Goal: Communication & Community: Connect with others

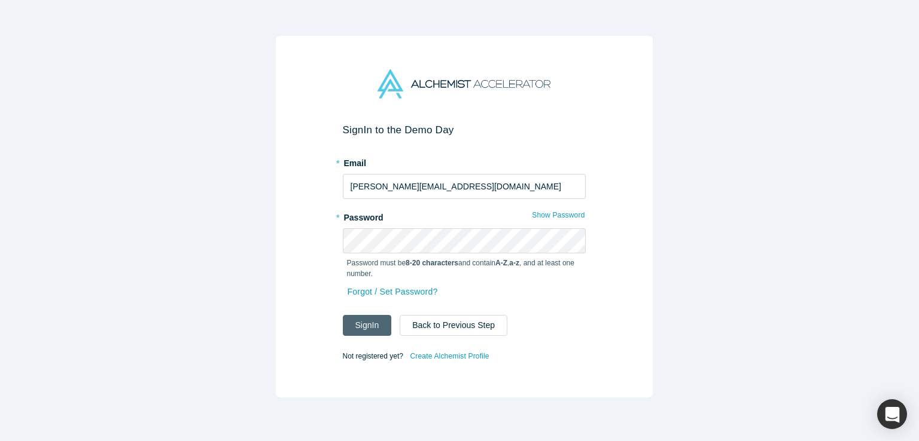
click at [362, 322] on button "Sign In" at bounding box center [367, 325] width 49 height 21
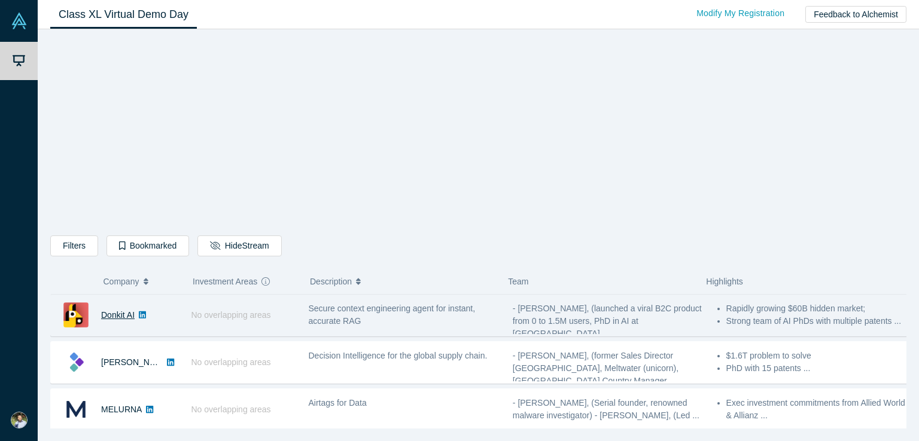
click at [111, 315] on link "Donkit AI" at bounding box center [117, 315] width 33 height 10
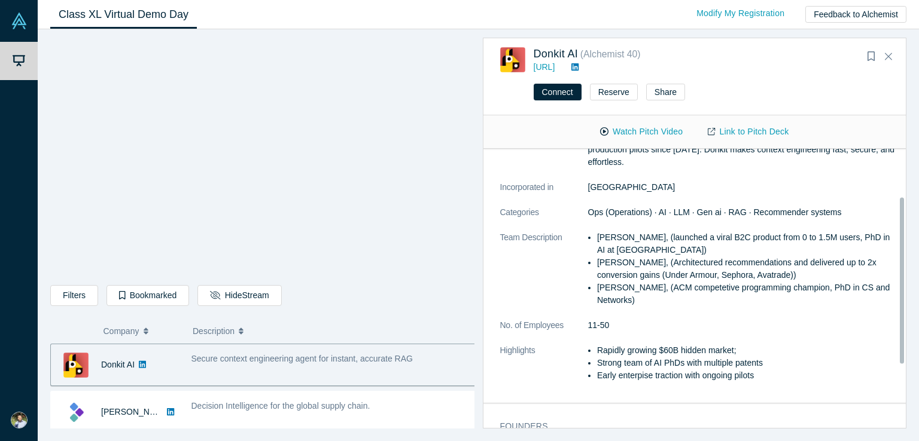
scroll to position [99, 0]
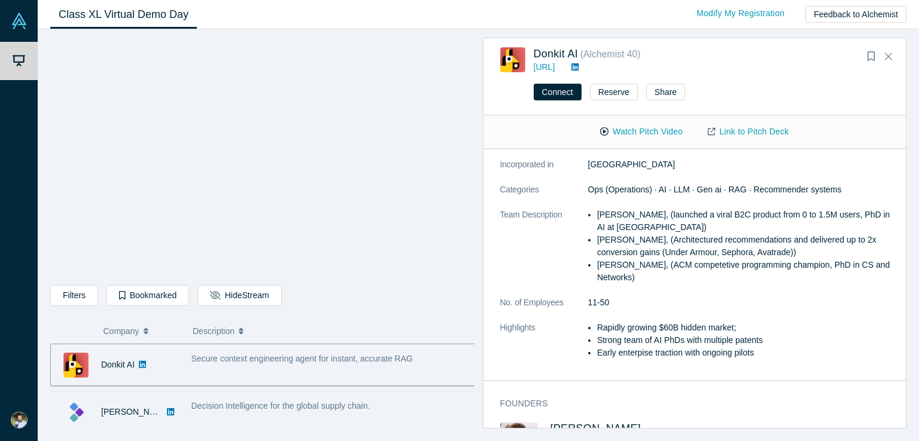
click at [115, 422] on div "[PERSON_NAME]" at bounding box center [132, 412] width 62 height 41
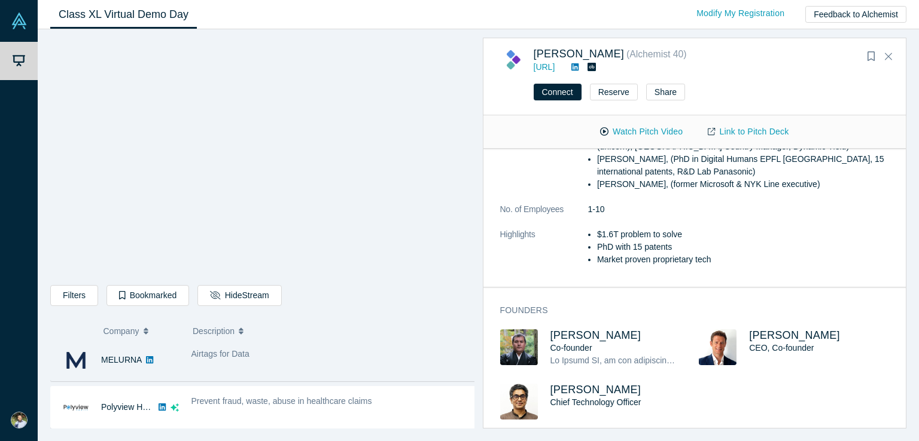
click at [120, 375] on div "MELURNA" at bounding box center [121, 360] width 41 height 41
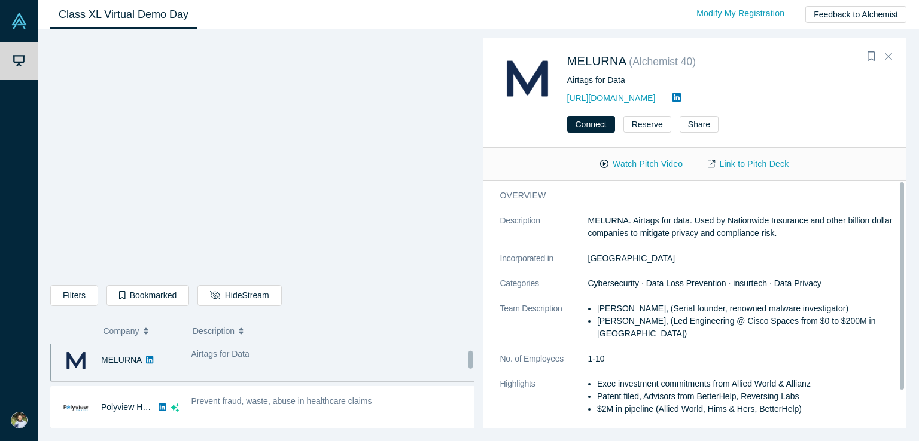
scroll to position [93, 0]
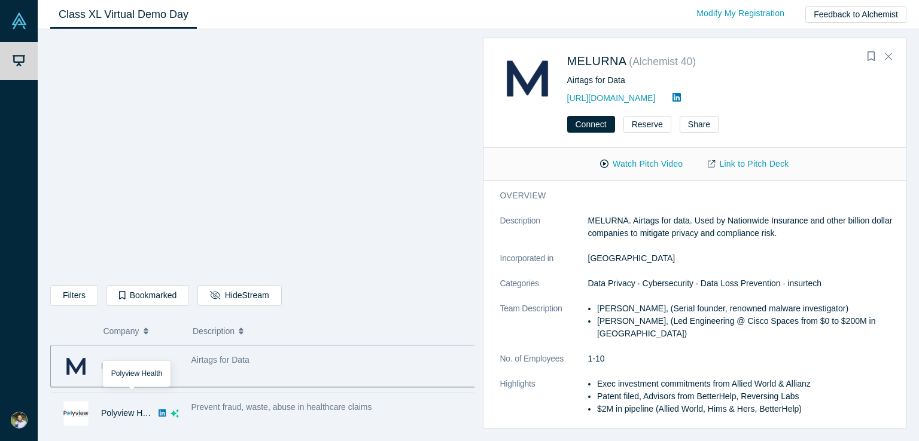
click at [127, 423] on div "Polyview Health" at bounding box center [127, 413] width 53 height 41
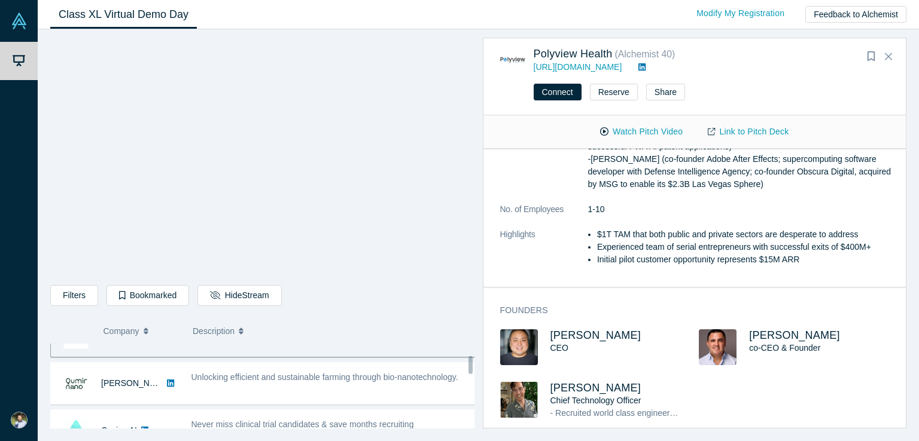
scroll to position [194, 0]
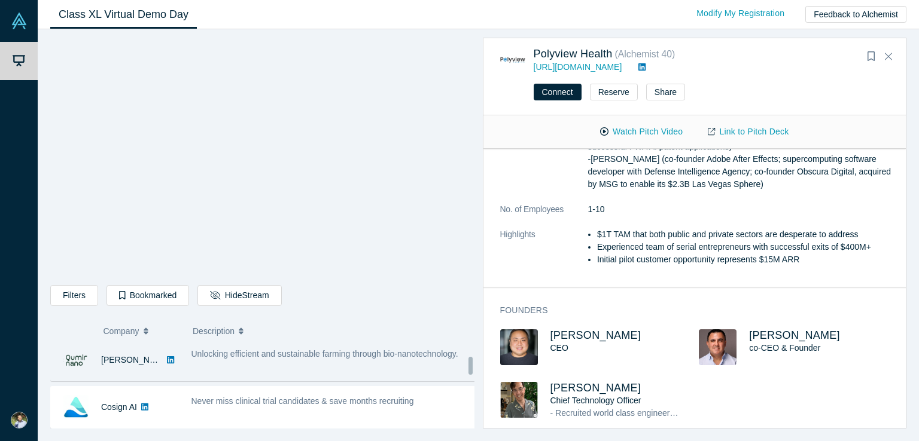
click at [127, 375] on div "[PERSON_NAME]" at bounding box center [132, 360] width 62 height 41
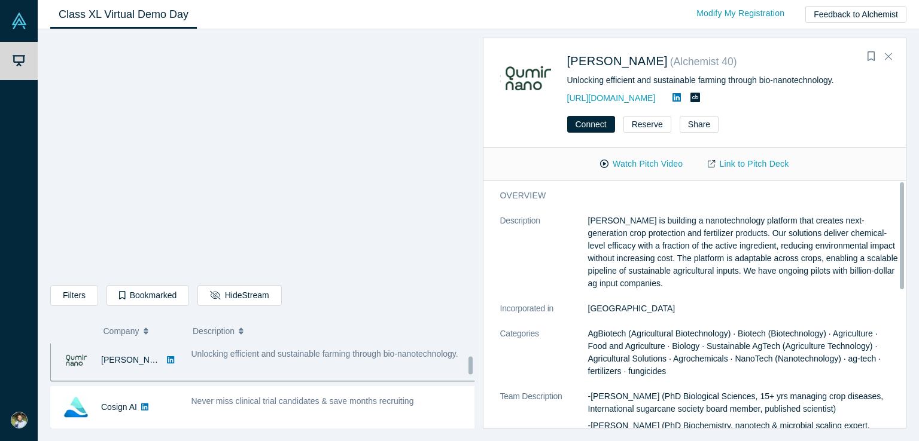
scroll to position [188, 0]
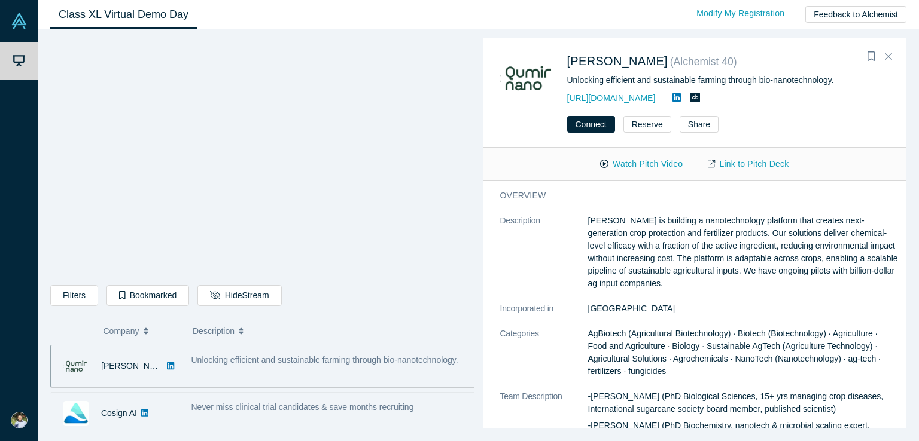
click at [127, 426] on div "Cosign AI" at bounding box center [119, 413] width 36 height 41
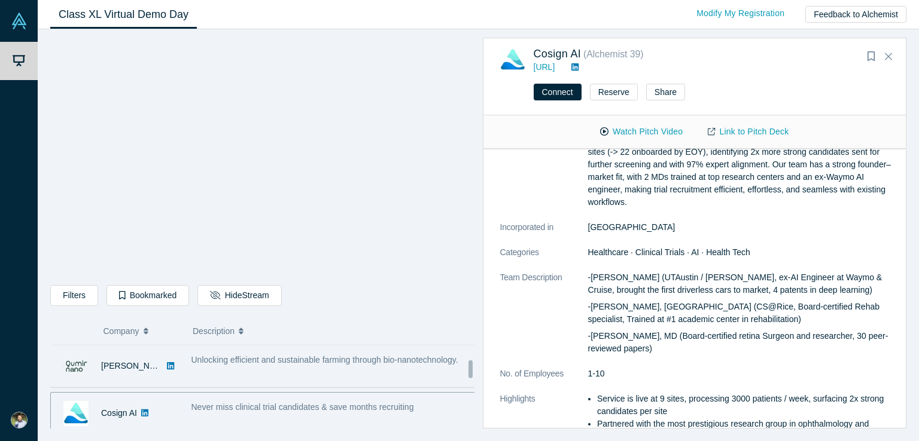
scroll to position [287, 0]
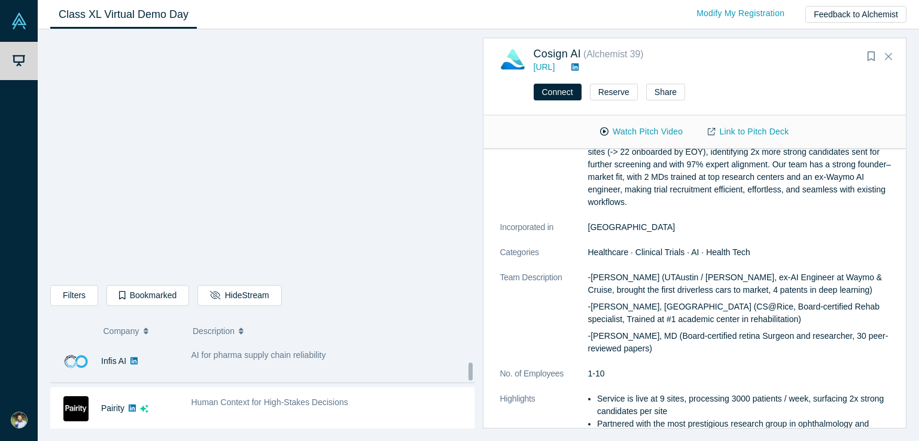
click at [146, 371] on div "Infis AI" at bounding box center [115, 361] width 128 height 41
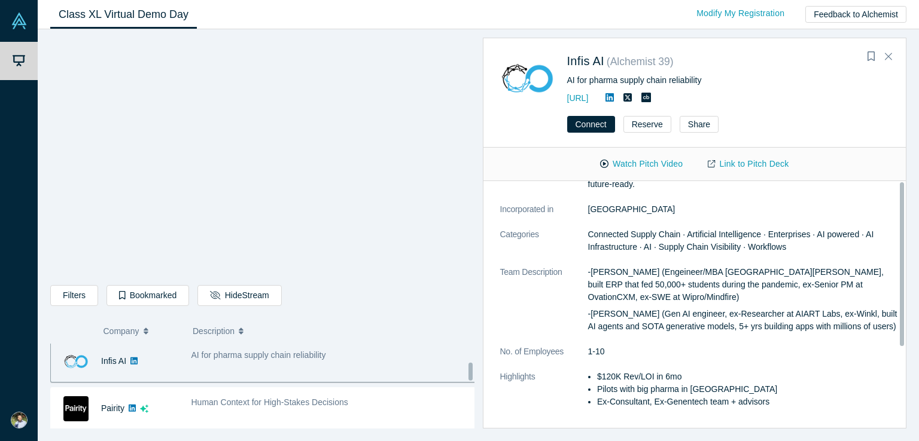
scroll to position [282, 0]
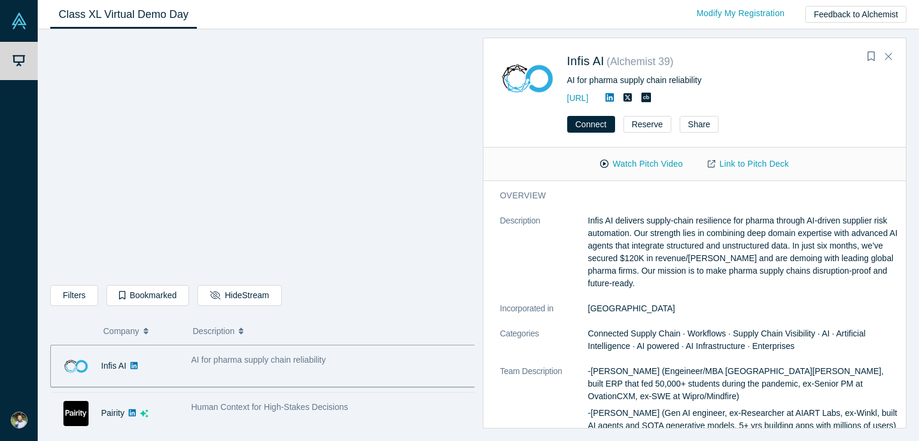
click at [156, 418] on div "Pairity" at bounding box center [115, 413] width 128 height 41
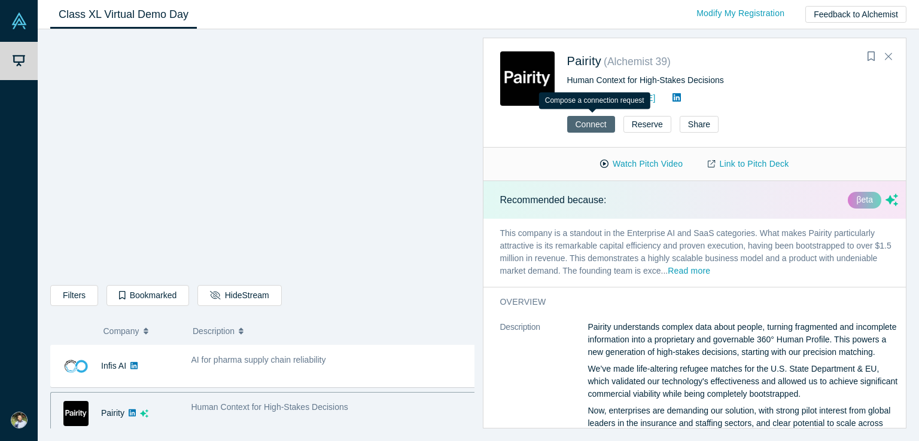
click at [578, 126] on button "Connect" at bounding box center [591, 124] width 48 height 17
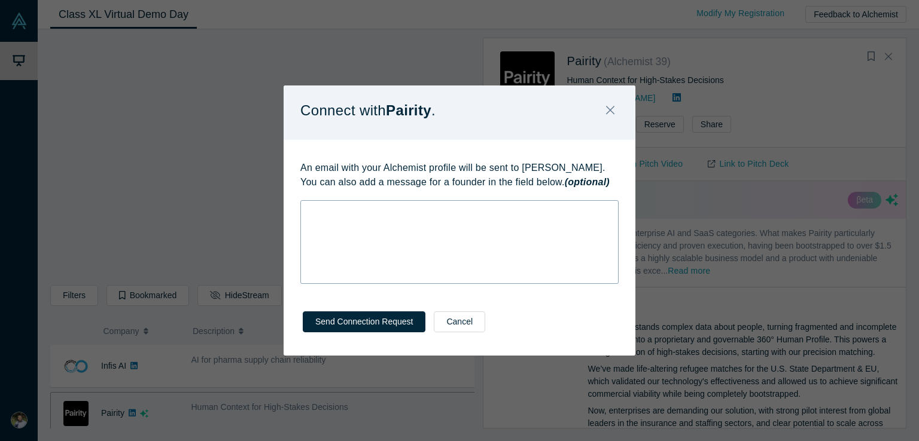
click at [389, 234] on div "rdw-wrapper" at bounding box center [459, 242] width 318 height 84
click at [334, 209] on div "rdw-editor" at bounding box center [460, 211] width 302 height 13
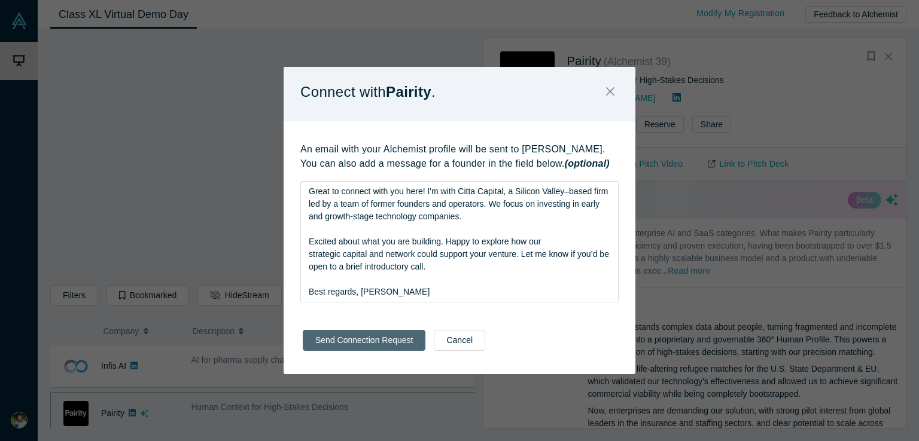
click at [356, 348] on button "Send Connection Request" at bounding box center [364, 340] width 123 height 21
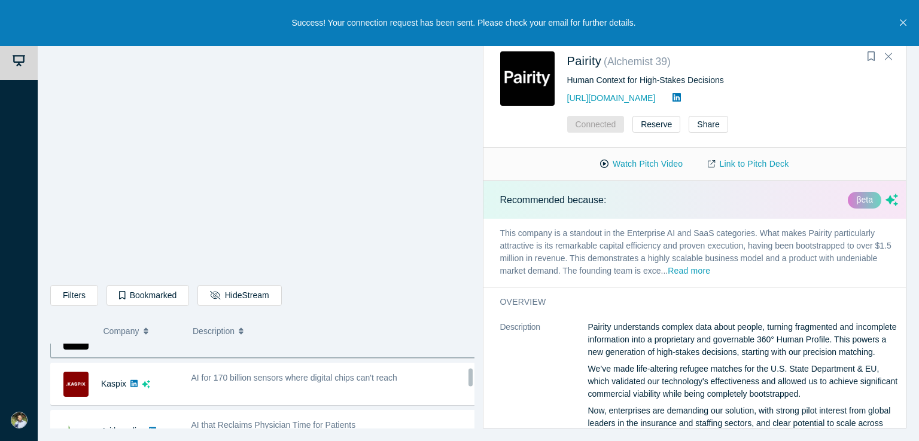
scroll to position [382, 0]
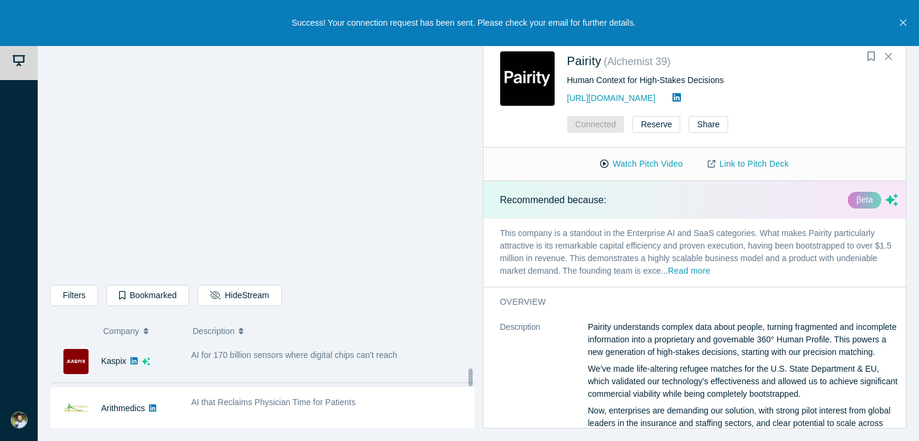
click at [174, 371] on div "Kaspix" at bounding box center [115, 361] width 128 height 41
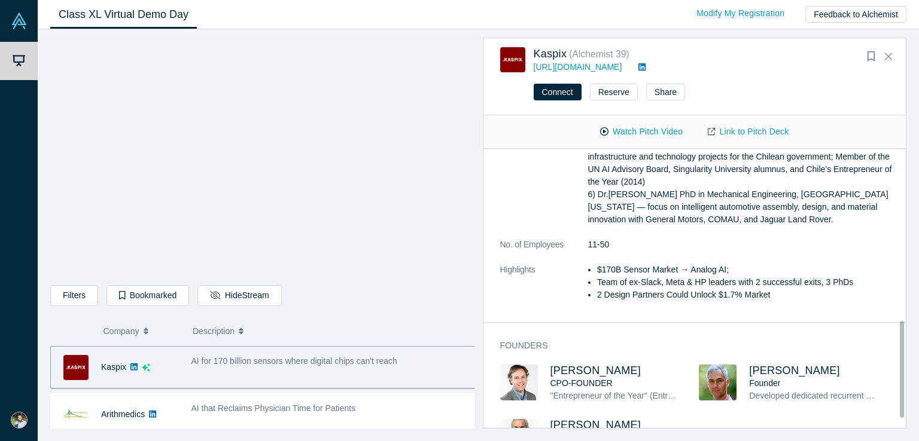
scroll to position [498, 0]
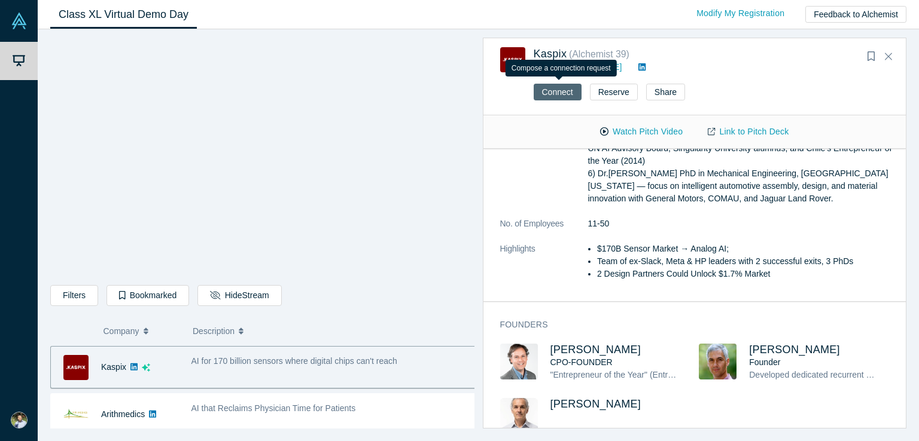
click at [545, 96] on button "Connect" at bounding box center [558, 92] width 48 height 17
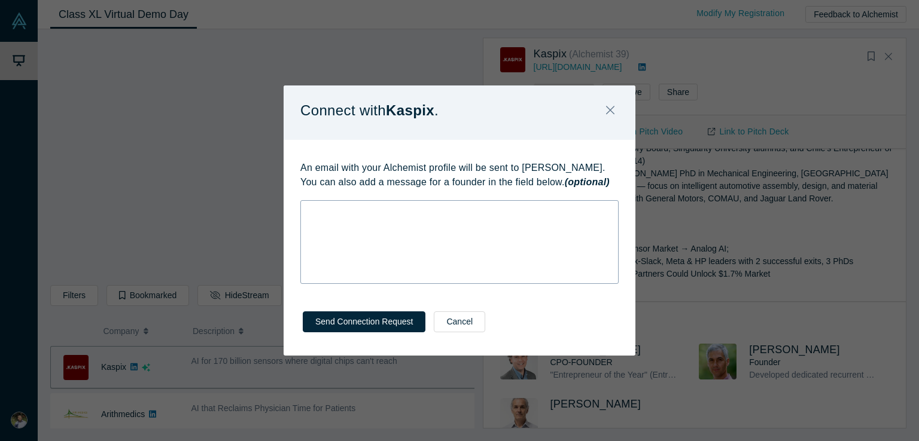
click at [444, 243] on div "rdw-wrapper" at bounding box center [459, 242] width 318 height 84
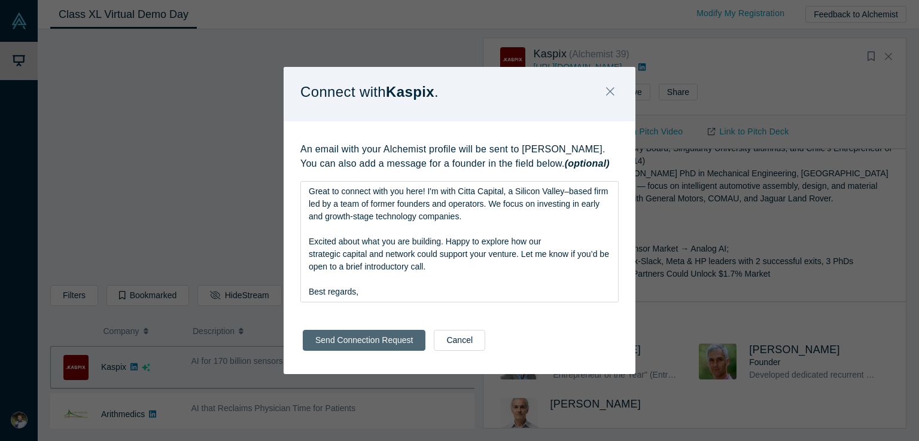
click at [361, 352] on div "Send Connection Request Cancel" at bounding box center [460, 344] width 352 height 59
click at [360, 343] on button "Send Connection Request" at bounding box center [364, 340] width 123 height 21
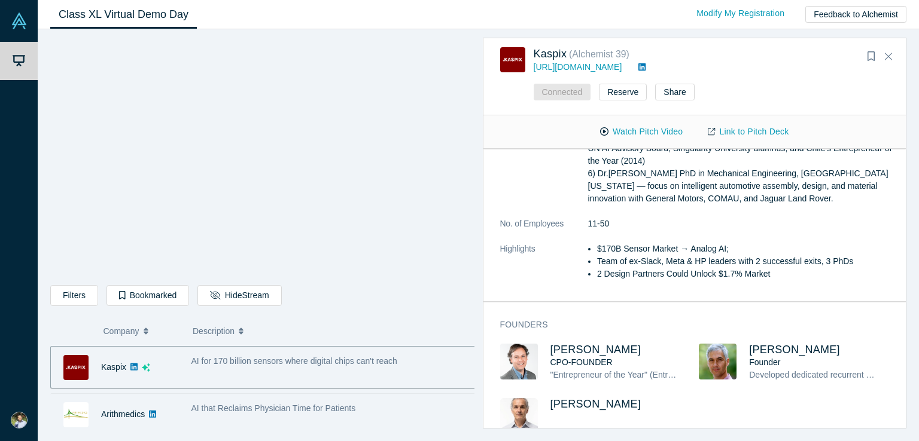
click at [122, 418] on div "Arithmedics" at bounding box center [123, 414] width 44 height 41
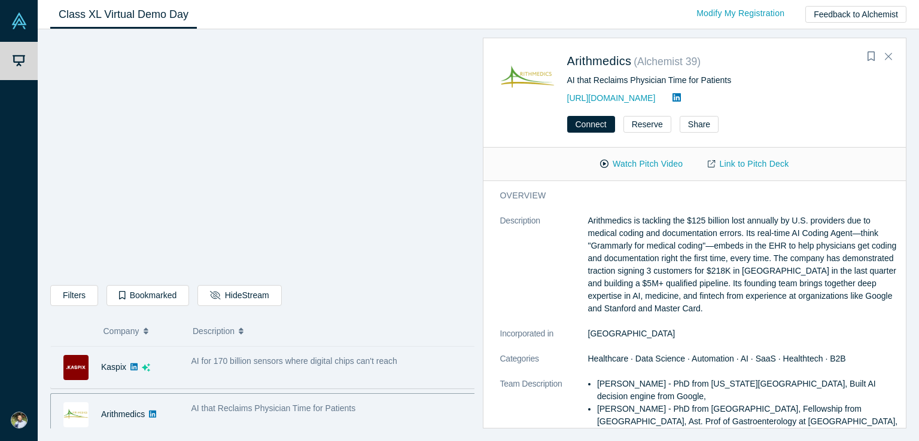
scroll to position [476, 0]
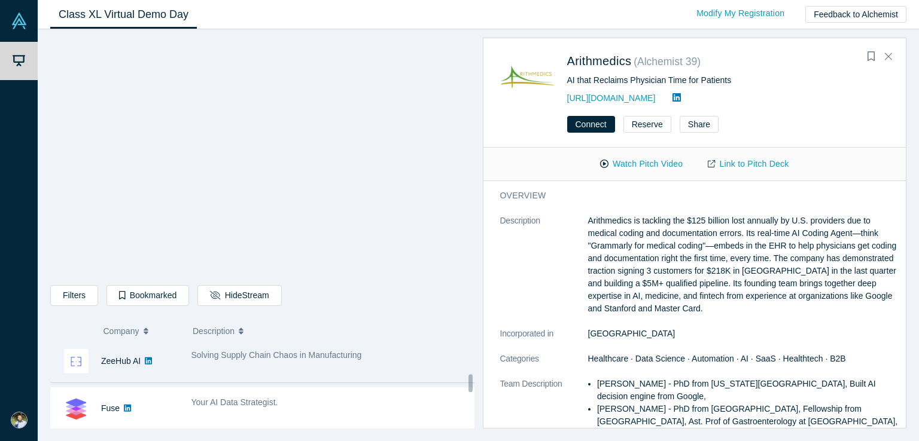
click at [161, 371] on div "ZeeHub AI" at bounding box center [115, 361] width 128 height 41
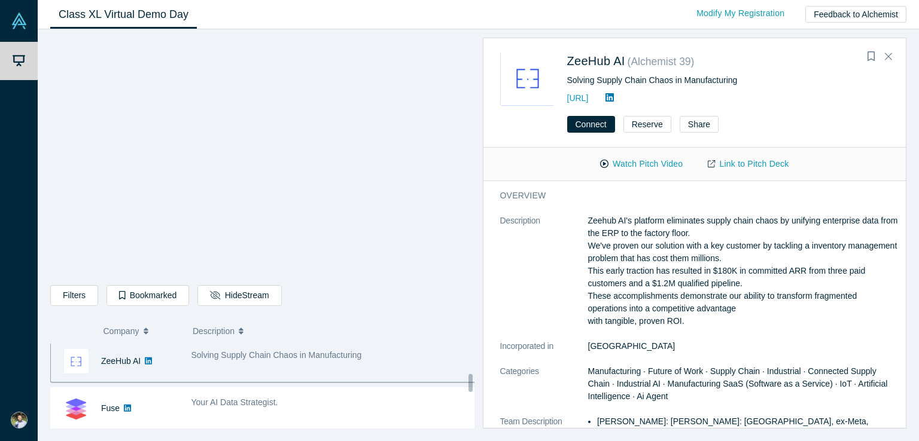
scroll to position [470, 0]
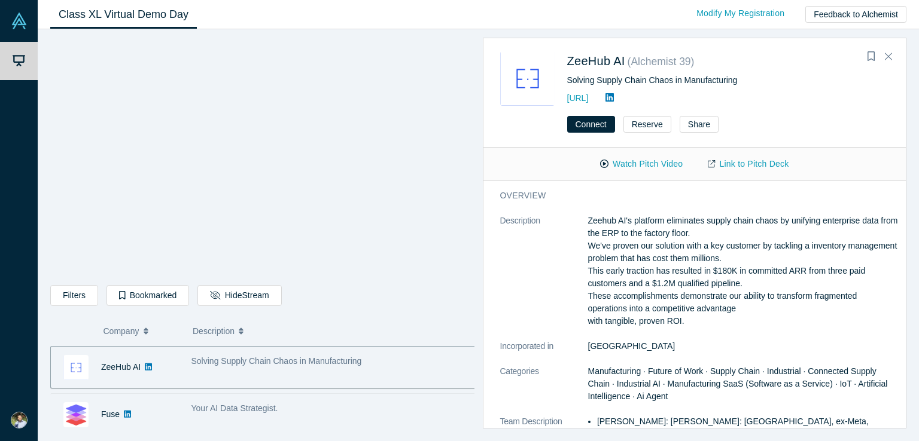
click at [158, 412] on div "Fuse" at bounding box center [115, 414] width 128 height 41
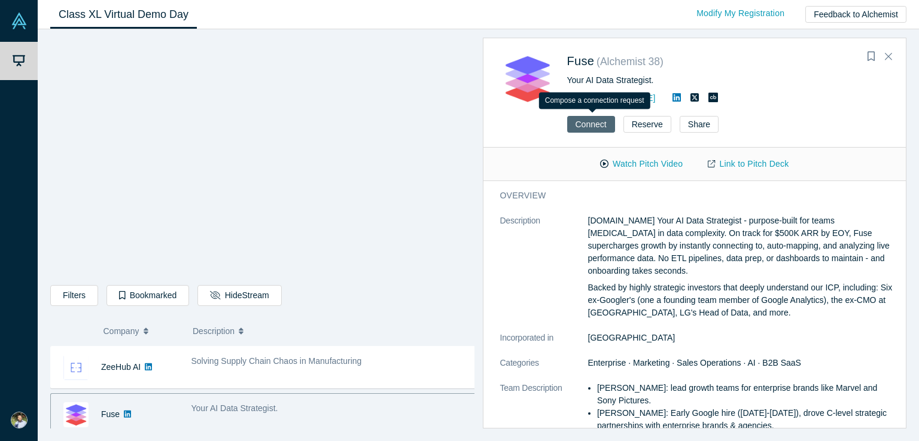
click at [598, 125] on button "Connect" at bounding box center [591, 124] width 48 height 17
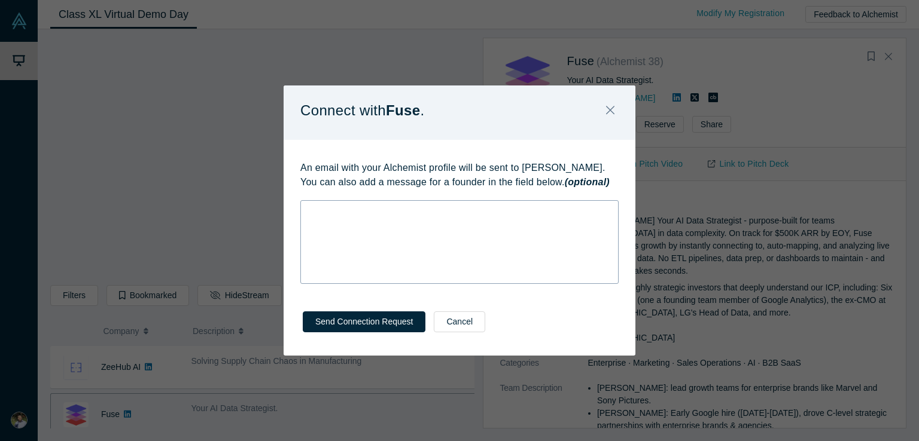
click at [456, 230] on div "rdw-wrapper" at bounding box center [459, 242] width 318 height 84
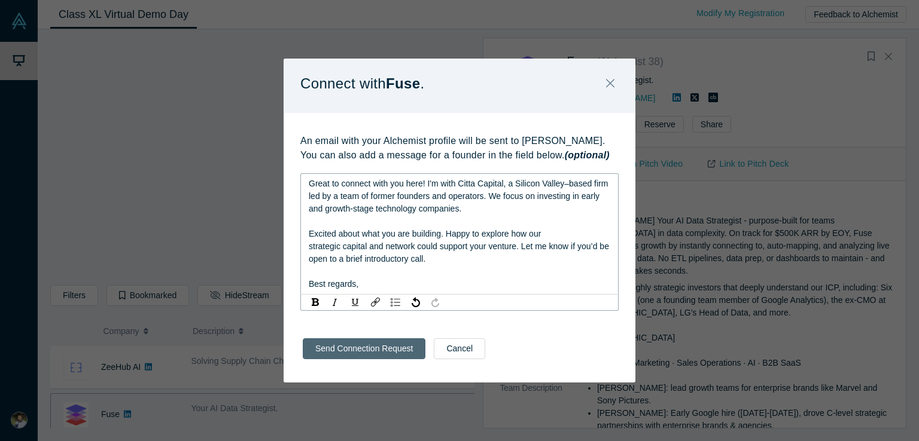
click at [352, 348] on button "Send Connection Request" at bounding box center [364, 349] width 123 height 21
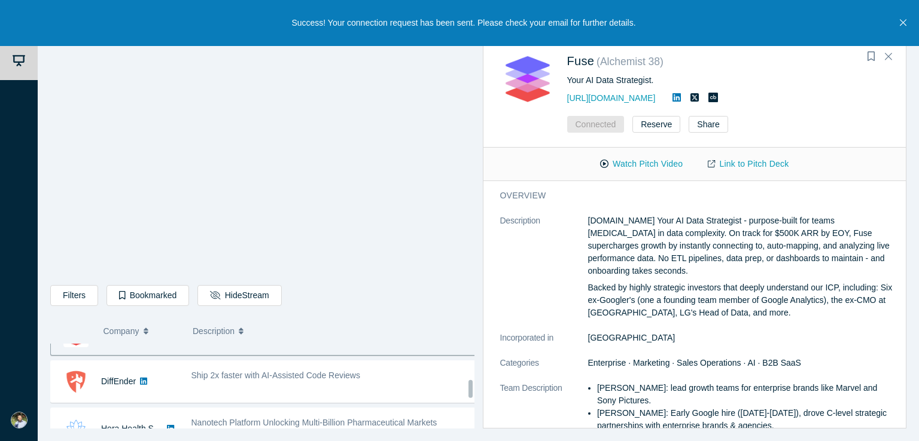
scroll to position [569, 0]
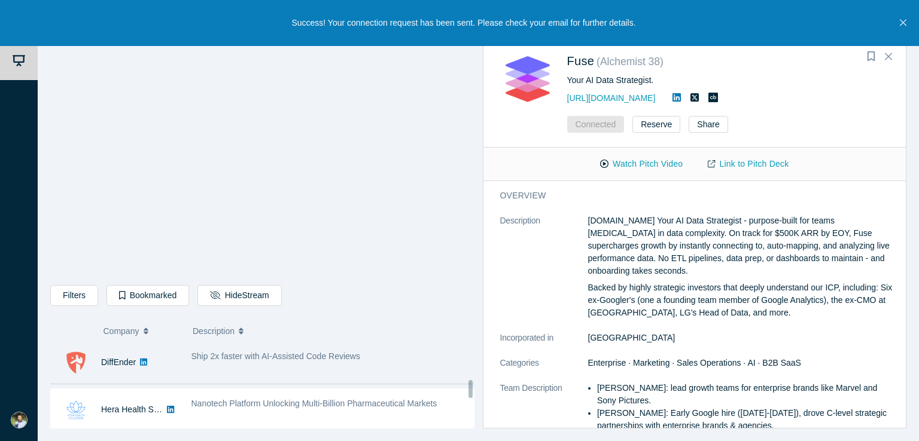
click at [164, 361] on div "DiffEnder" at bounding box center [115, 362] width 128 height 41
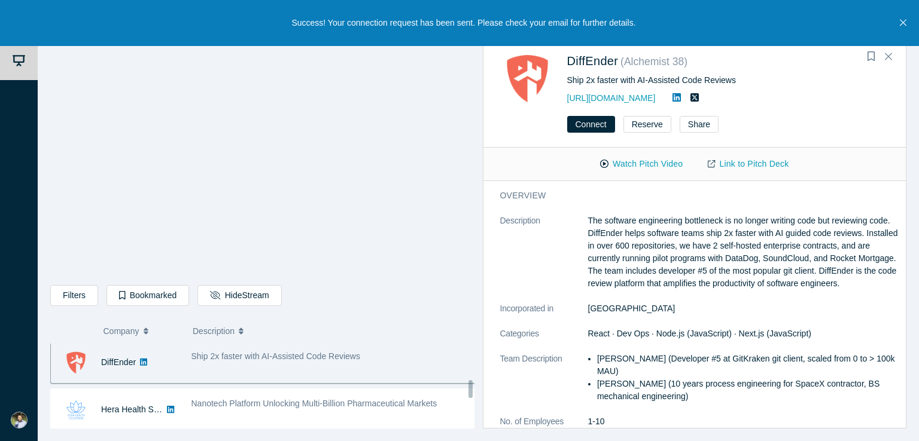
scroll to position [564, 0]
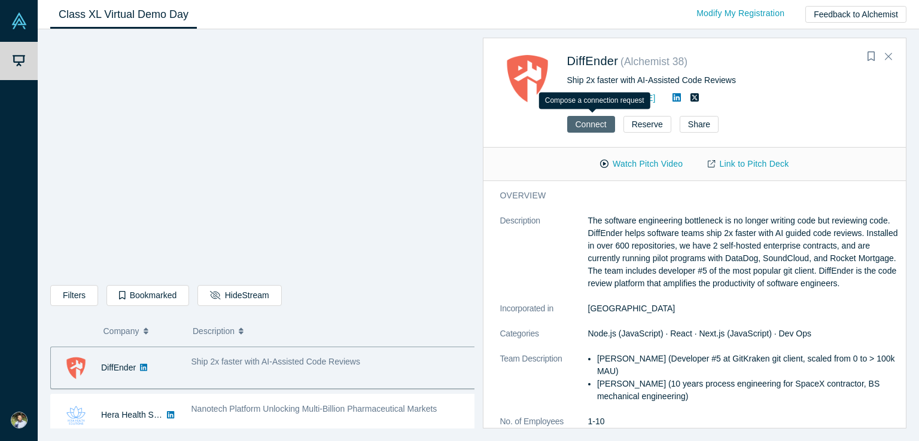
click at [602, 123] on button "Connect" at bounding box center [591, 124] width 48 height 17
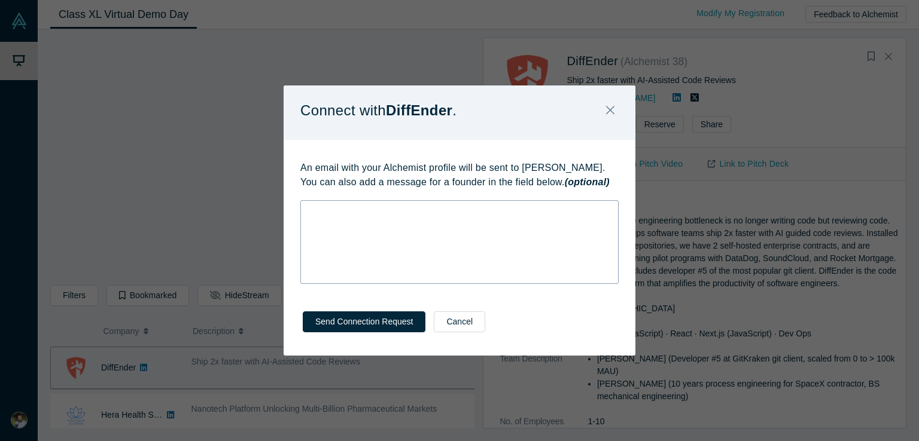
click at [520, 226] on div "rdw-wrapper" at bounding box center [459, 242] width 318 height 84
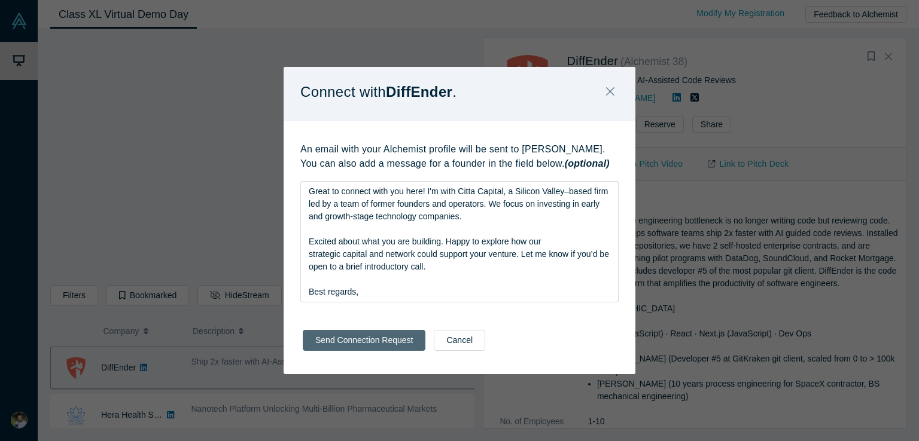
click at [362, 350] on button "Send Connection Request" at bounding box center [364, 340] width 123 height 21
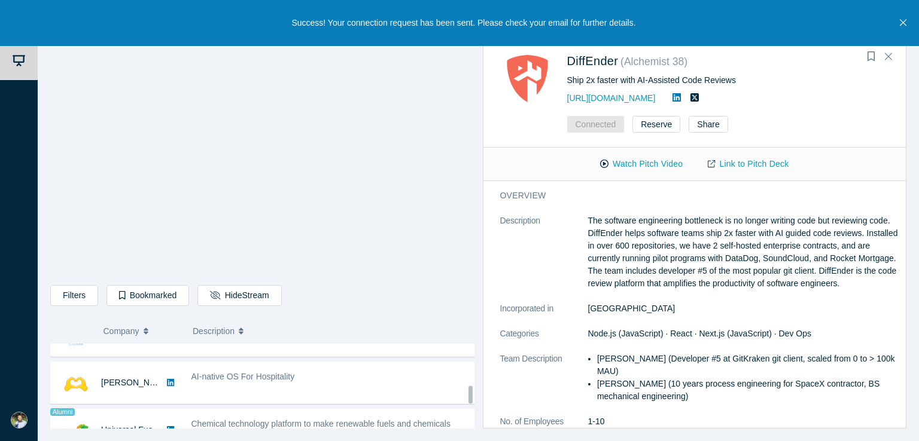
scroll to position [663, 0]
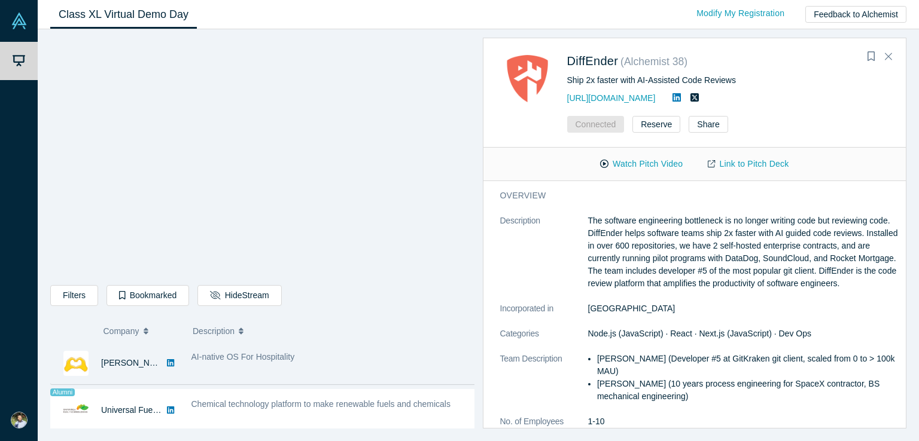
click at [167, 369] on div "[PERSON_NAME] AI" at bounding box center [115, 363] width 128 height 41
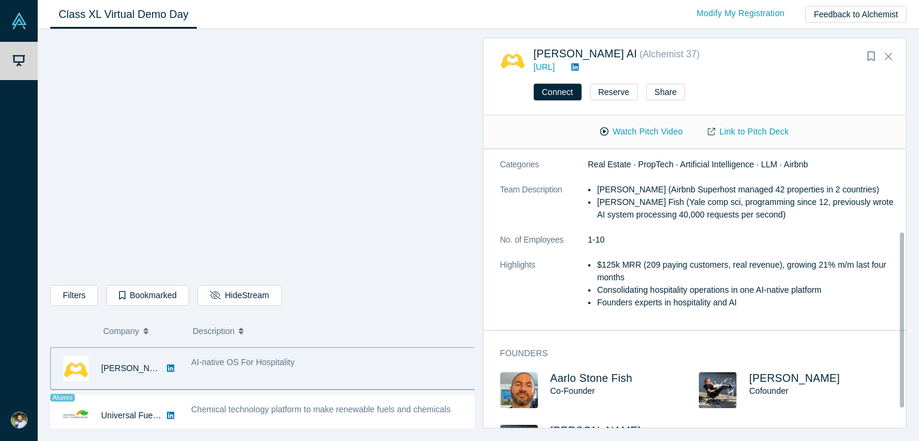
scroll to position [161, 0]
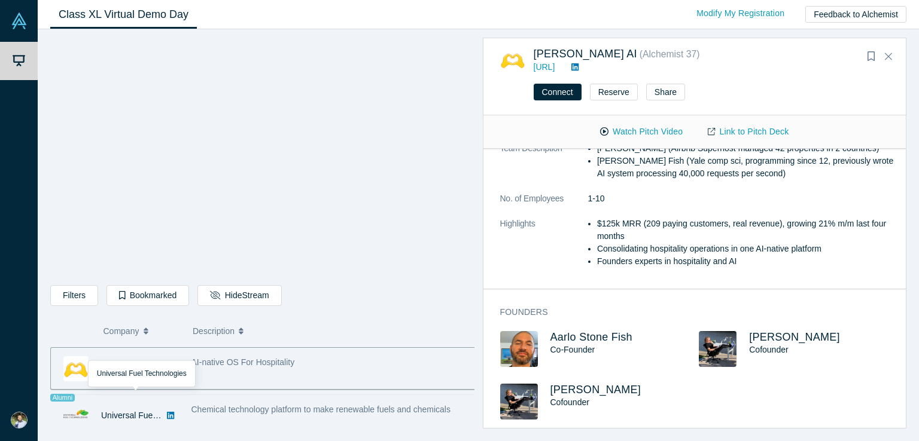
click at [126, 422] on div "Universal Fuel Technologies" at bounding box center [132, 415] width 62 height 41
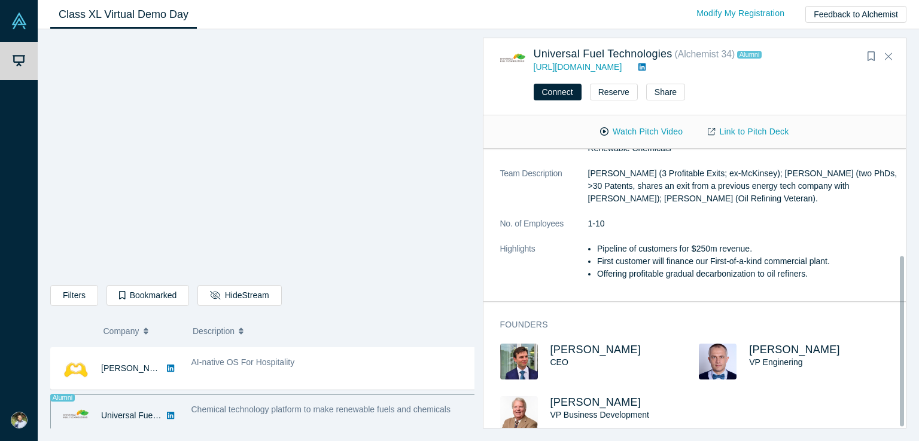
scroll to position [174, 0]
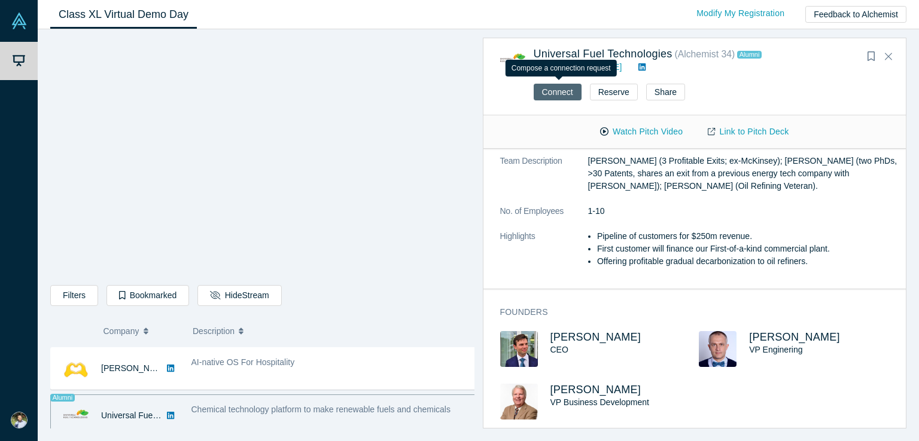
click at [550, 94] on button "Connect" at bounding box center [558, 92] width 48 height 17
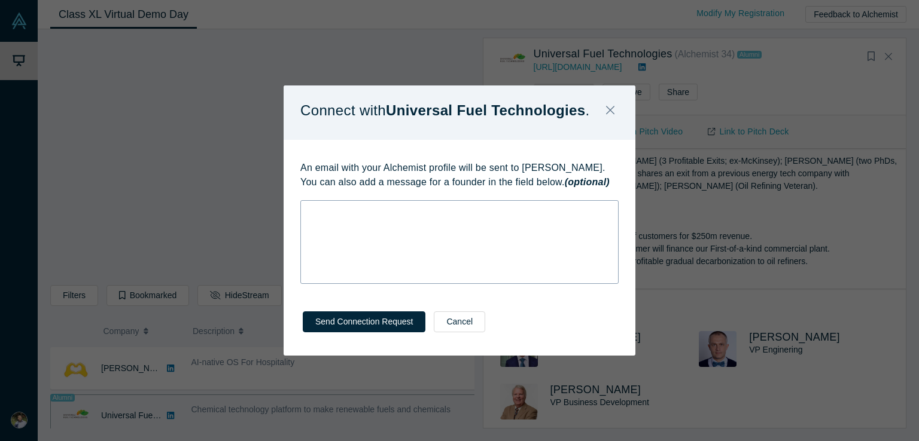
click at [355, 233] on div "rdw-wrapper" at bounding box center [459, 242] width 318 height 84
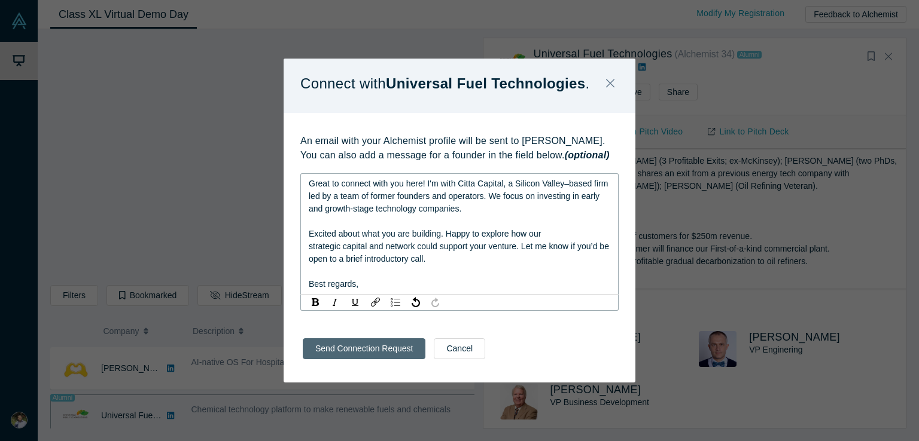
click at [345, 348] on button "Send Connection Request" at bounding box center [364, 349] width 123 height 21
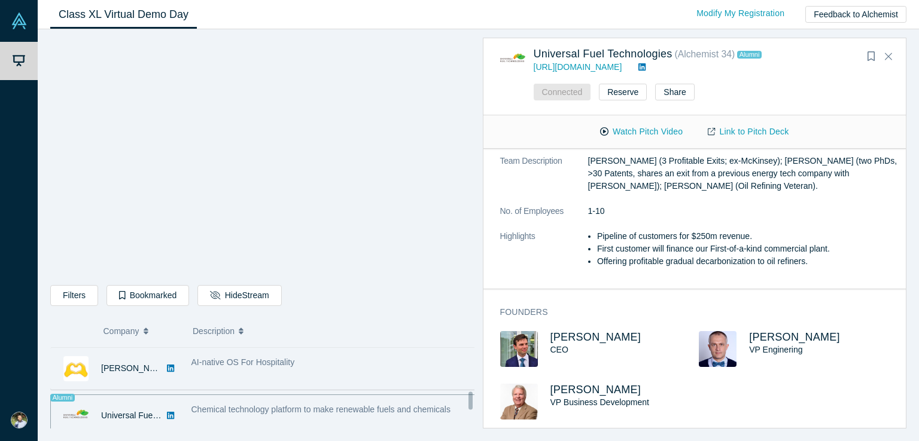
scroll to position [758, 0]
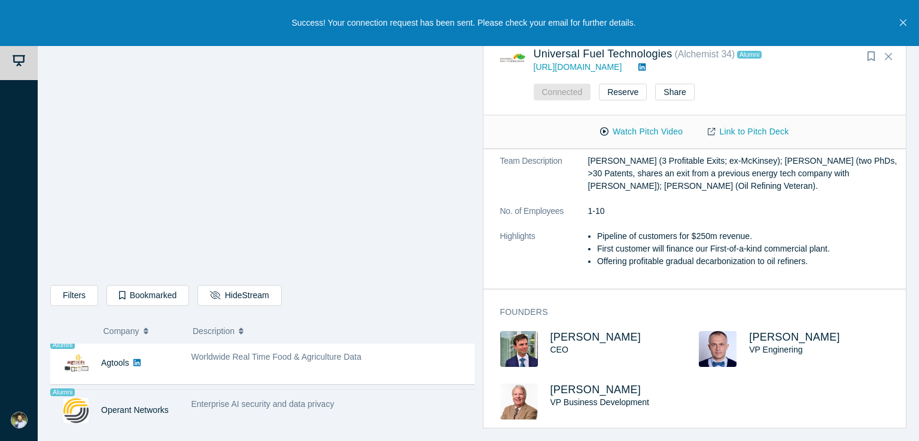
click at [144, 421] on div "Operant Networks" at bounding box center [135, 410] width 68 height 41
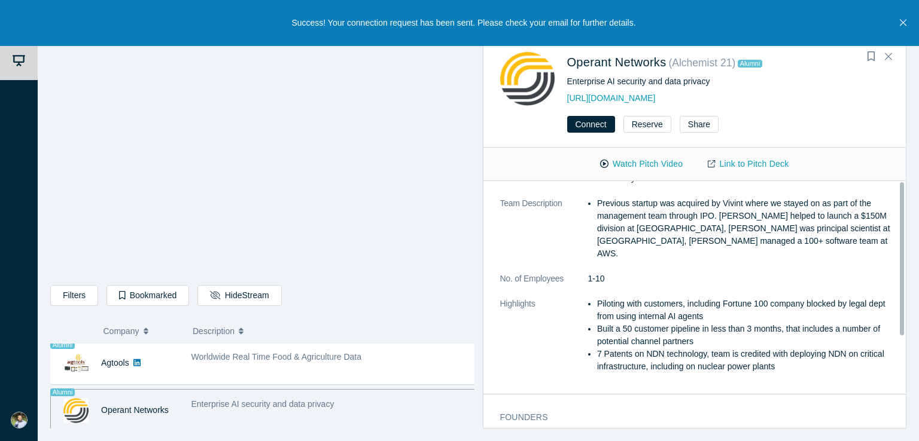
scroll to position [0, 0]
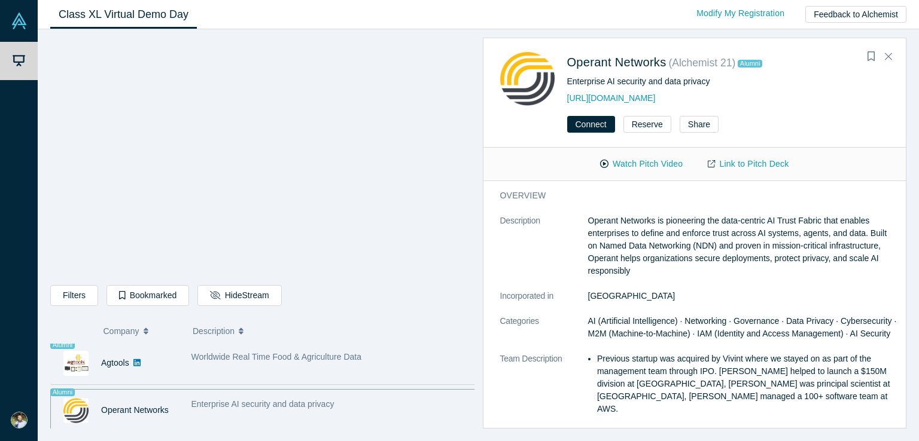
click at [179, 363] on div "Alumni Agtools" at bounding box center [118, 363] width 134 height 41
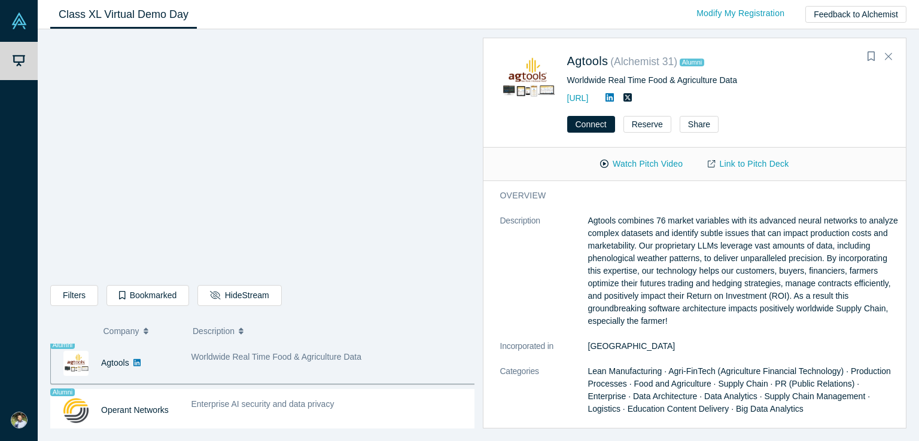
scroll to position [752, 0]
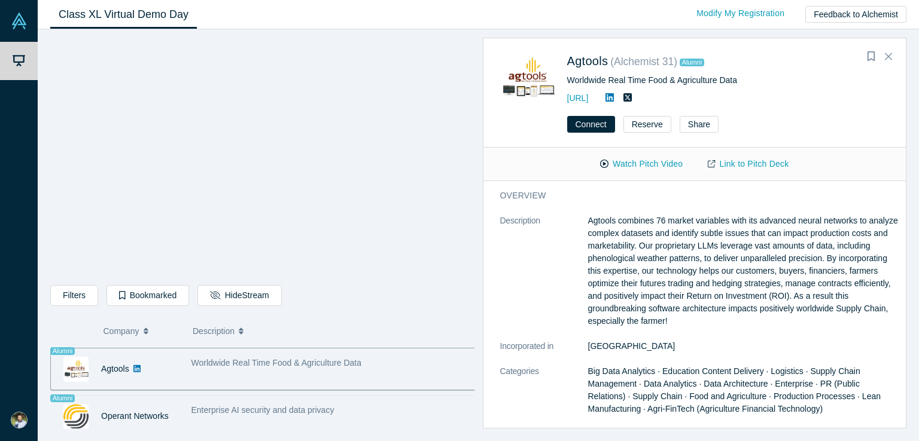
click at [161, 423] on div "Operant Networks" at bounding box center [135, 416] width 68 height 41
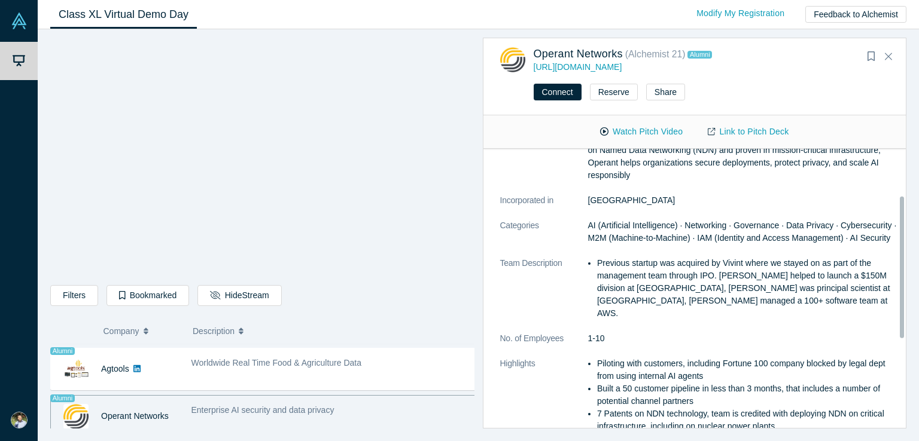
scroll to position [99, 0]
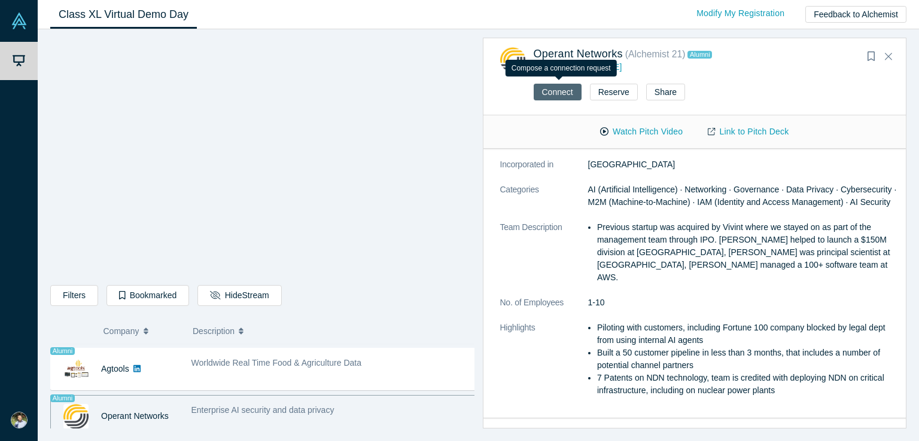
click at [565, 91] on button "Connect" at bounding box center [558, 92] width 48 height 17
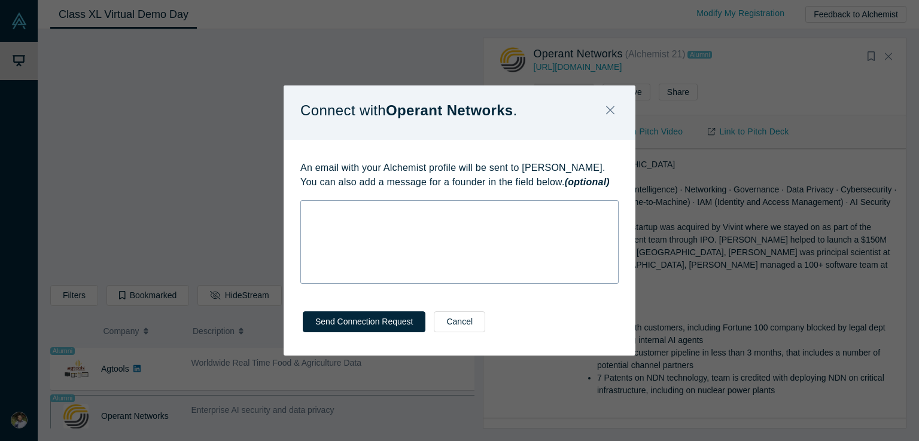
click at [428, 239] on div "rdw-wrapper" at bounding box center [459, 242] width 318 height 84
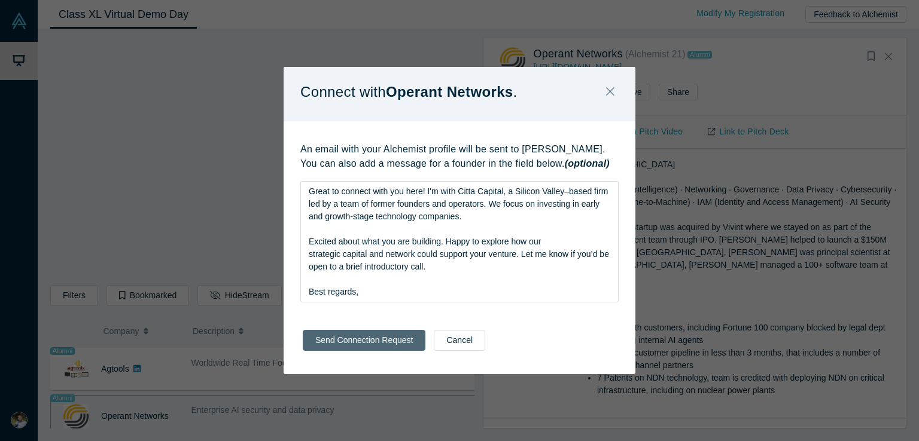
click at [388, 348] on button "Send Connection Request" at bounding box center [364, 340] width 123 height 21
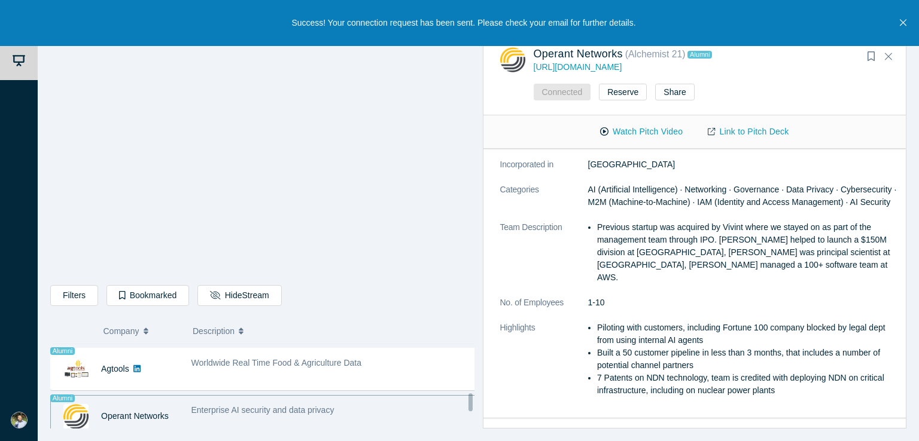
scroll to position [852, 0]
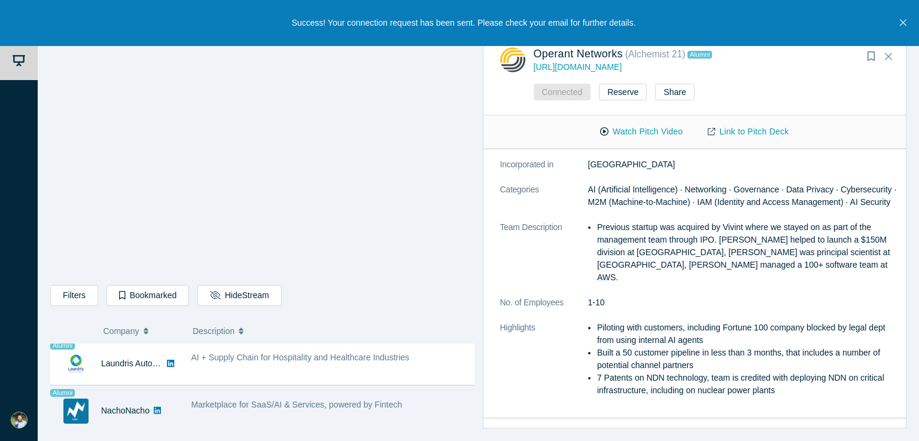
click at [176, 413] on div "NachoNacho" at bounding box center [115, 411] width 128 height 41
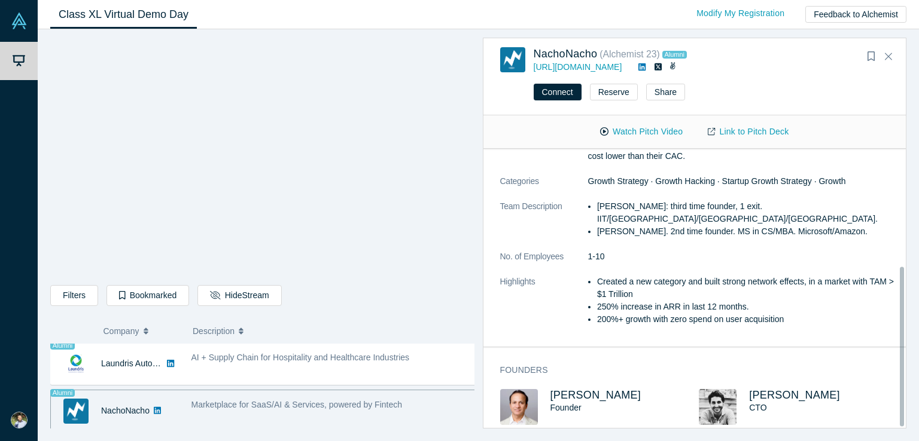
scroll to position [205, 0]
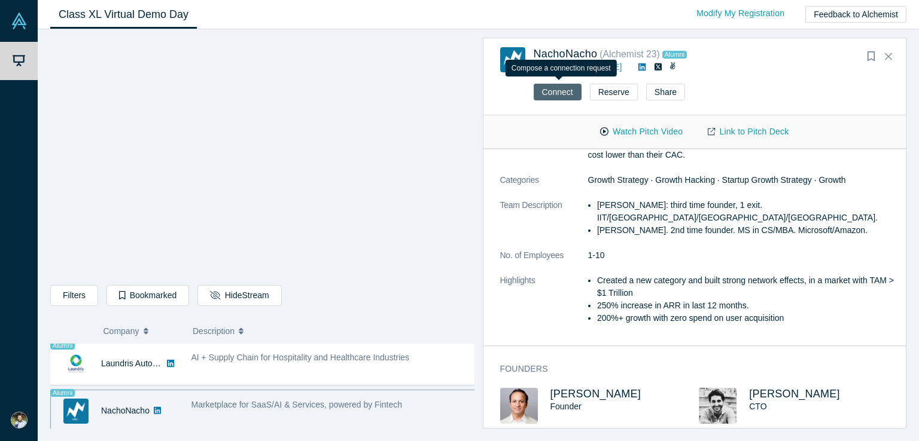
click at [553, 96] on button "Connect" at bounding box center [558, 92] width 48 height 17
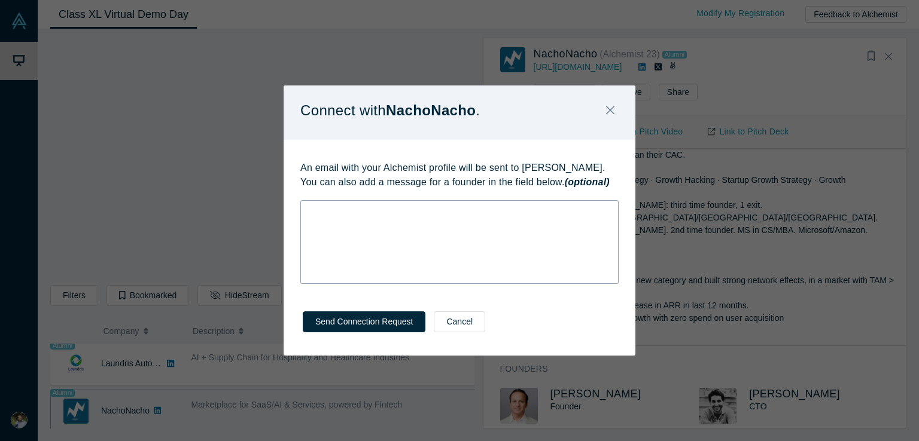
click at [365, 225] on div "rdw-wrapper" at bounding box center [459, 242] width 318 height 84
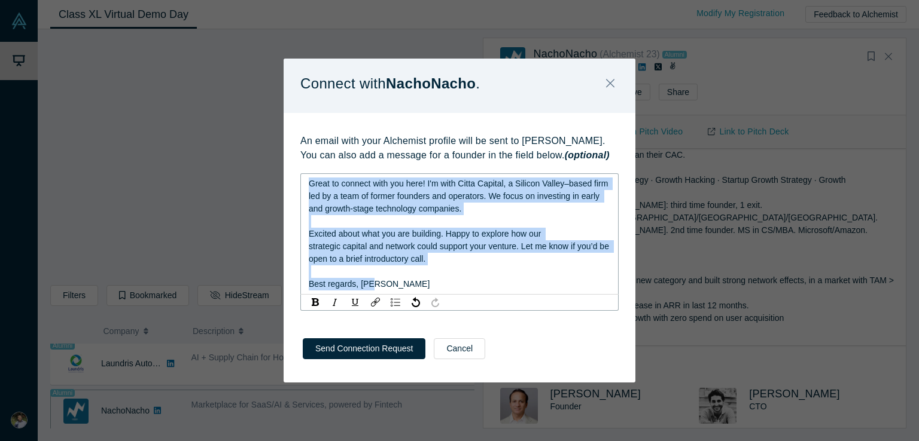
drag, startPoint x: 391, startPoint y: 282, endPoint x: 287, endPoint y: 173, distance: 150.6
click at [287, 173] on div "An email with your Alchemist profile will be sent to [PERSON_NAME]. You can als…" at bounding box center [460, 218] width 352 height 211
copy div "Great to connect with you here! I'm with Citta Capital, a Silicon Valley–based …"
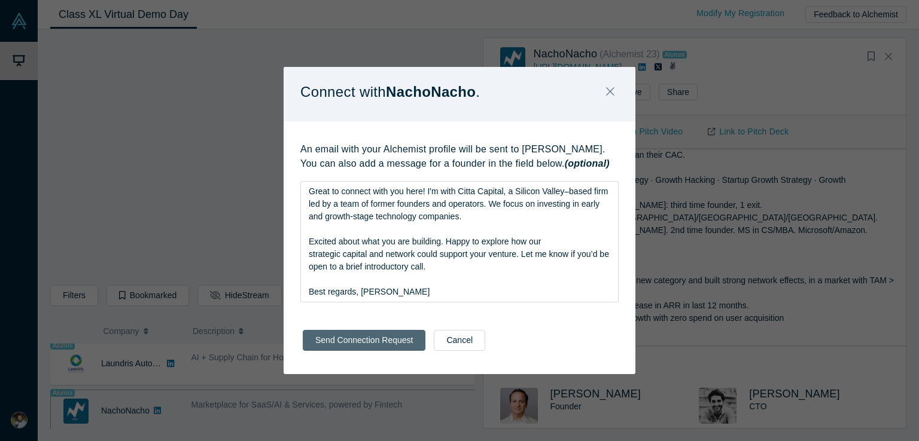
click at [361, 351] on div "Send Connection Request Cancel" at bounding box center [394, 340] width 182 height 21
click at [368, 345] on button "Send Connection Request" at bounding box center [364, 340] width 123 height 21
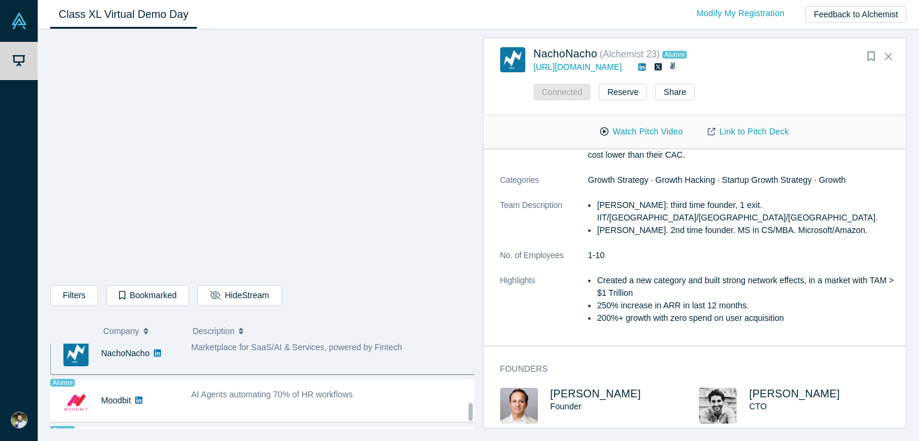
scroll to position [944, 0]
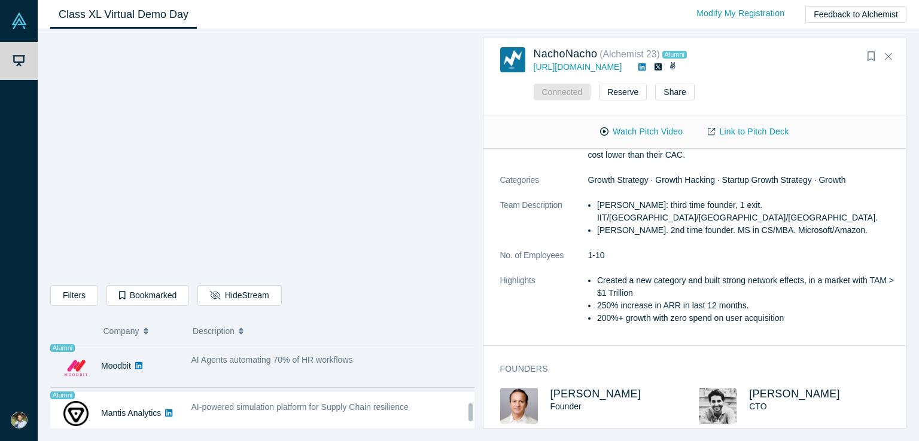
click at [168, 372] on div "Moodbit" at bounding box center [115, 366] width 128 height 41
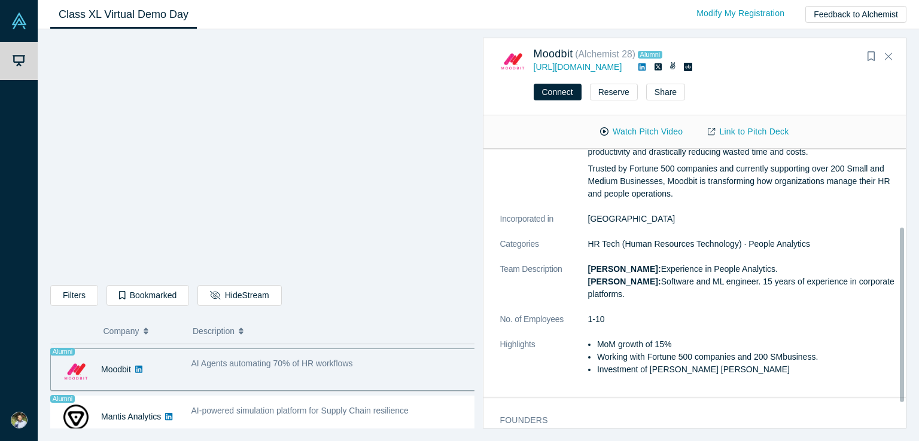
scroll to position [163, 0]
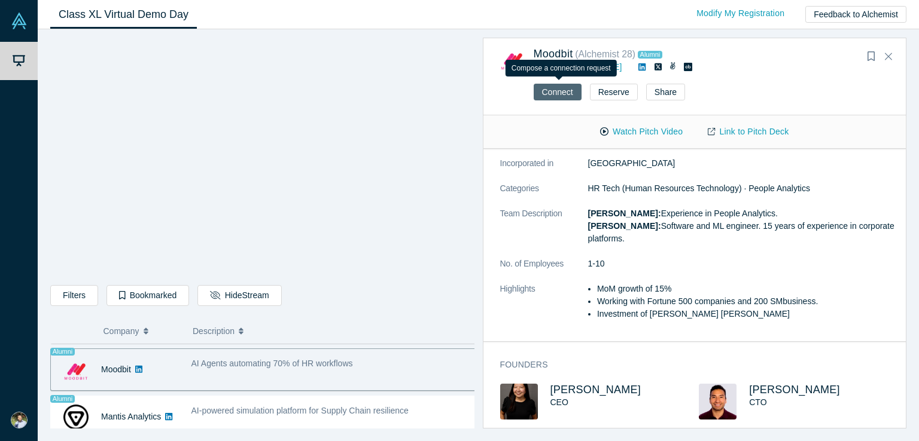
click at [553, 95] on button "Connect" at bounding box center [558, 92] width 48 height 17
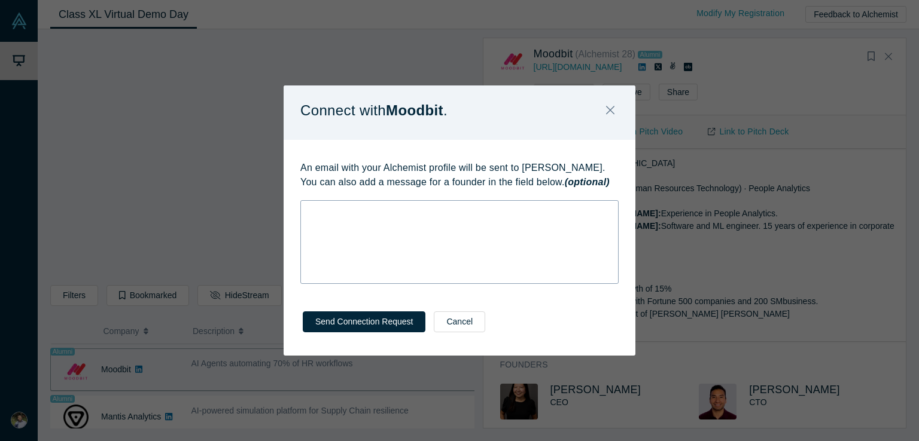
click at [442, 263] on div "rdw-wrapper" at bounding box center [459, 242] width 318 height 84
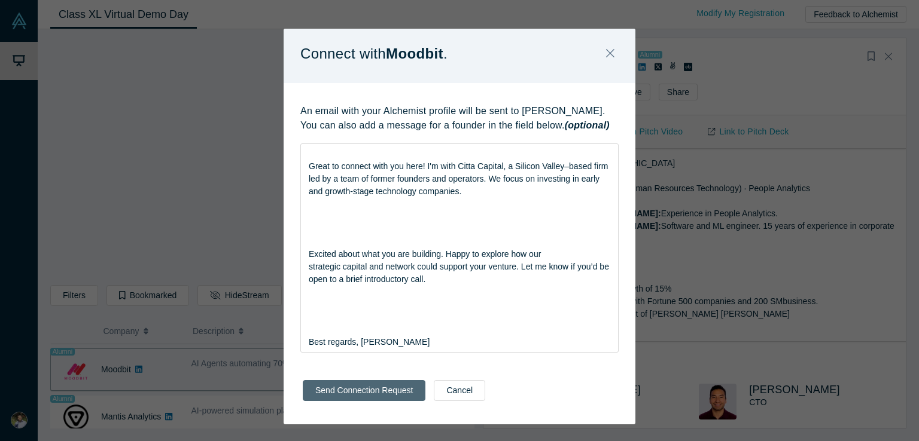
click at [346, 408] on div "Send Connection Request Cancel" at bounding box center [460, 394] width 352 height 59
click at [346, 393] on button "Send Connection Request" at bounding box center [364, 390] width 123 height 21
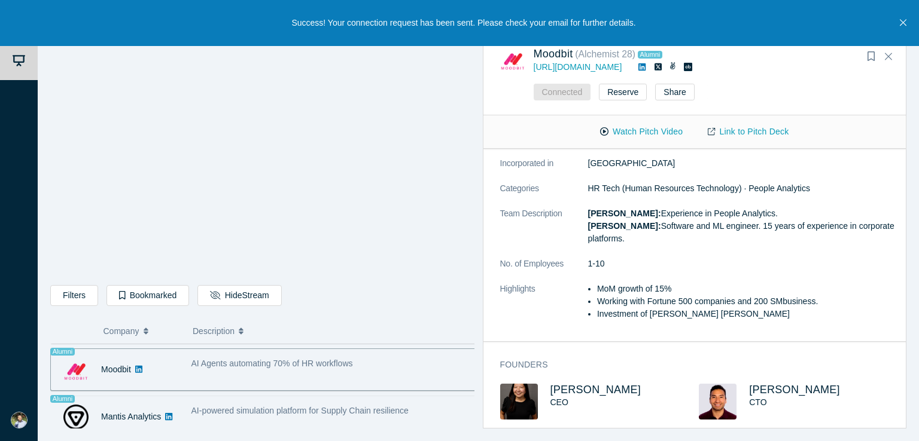
click at [129, 428] on div "Mantis Analytics" at bounding box center [131, 417] width 60 height 41
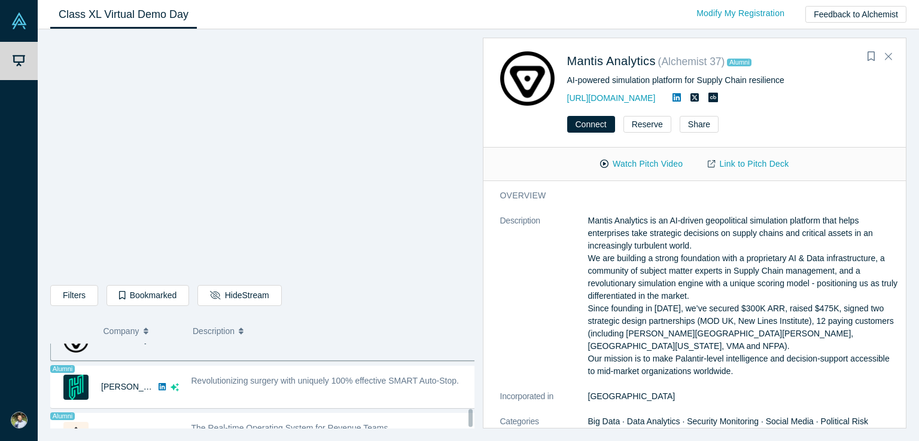
scroll to position [1040, 0]
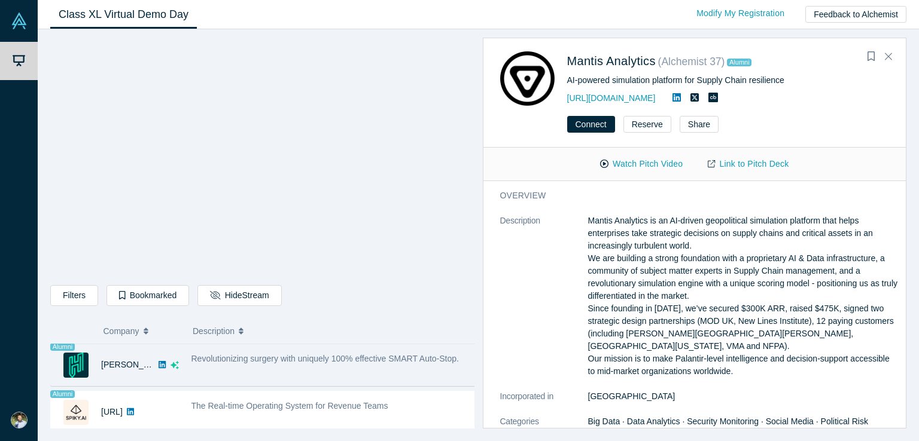
click at [193, 367] on div "Revolutionizing surgery with uniquely 100% effective SMART Auto-Stop." at bounding box center [334, 365] width 298 height 38
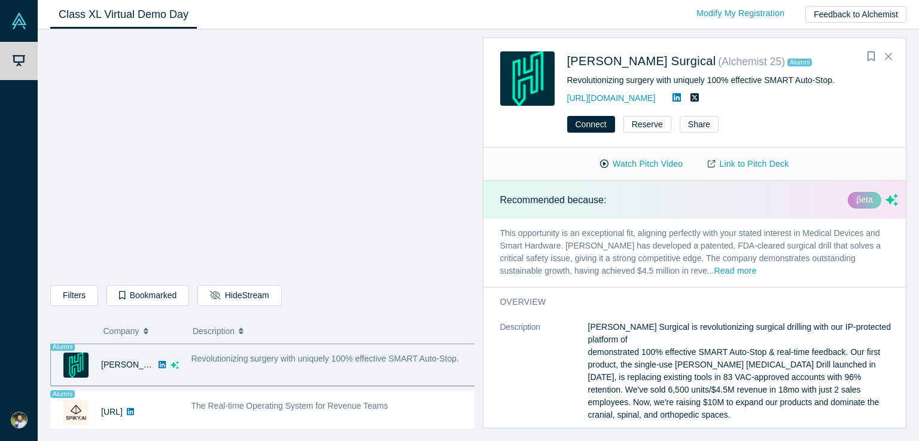
scroll to position [1034, 0]
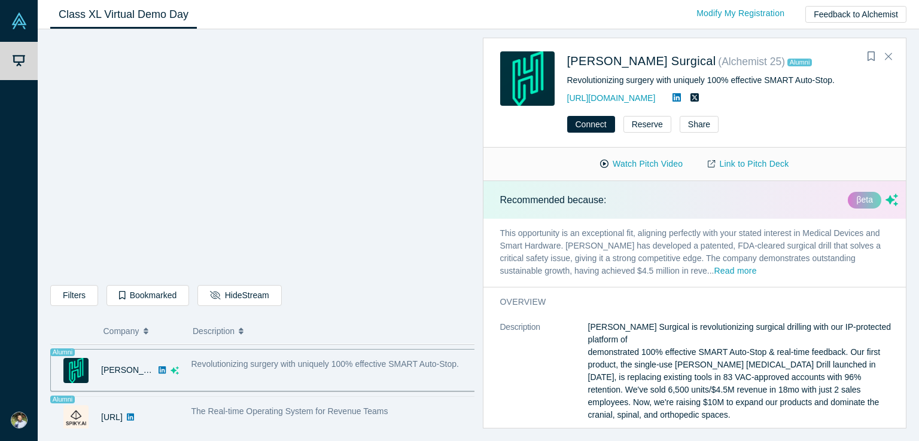
click at [165, 417] on div "[URL]" at bounding box center [115, 417] width 128 height 41
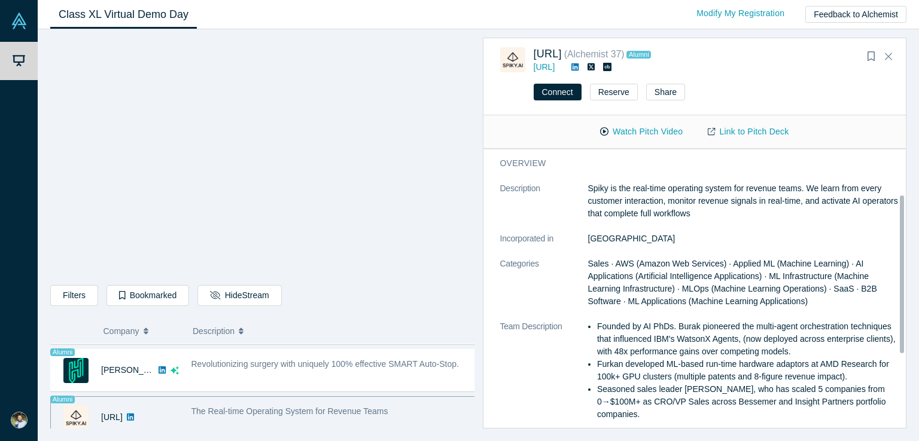
scroll to position [99, 0]
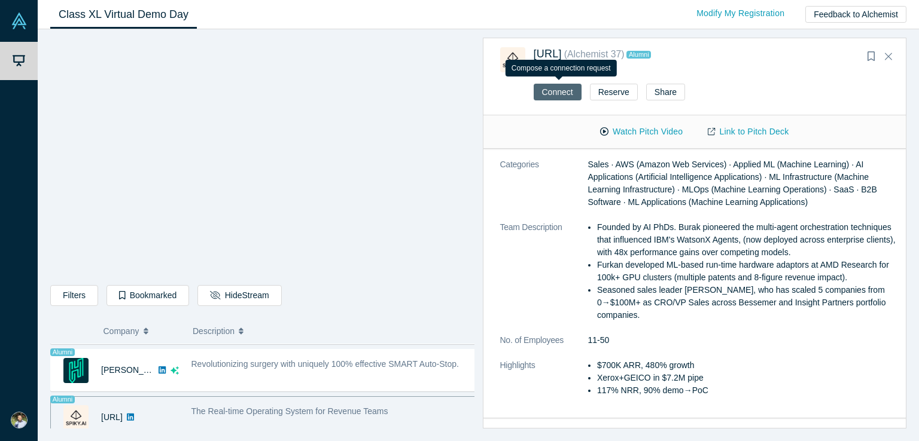
click at [556, 96] on button "Connect" at bounding box center [558, 92] width 48 height 17
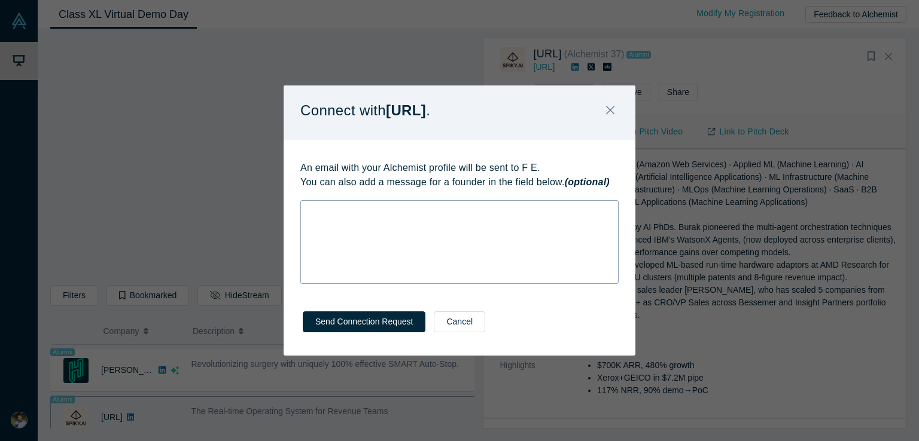
click at [437, 239] on div "rdw-wrapper" at bounding box center [459, 242] width 318 height 84
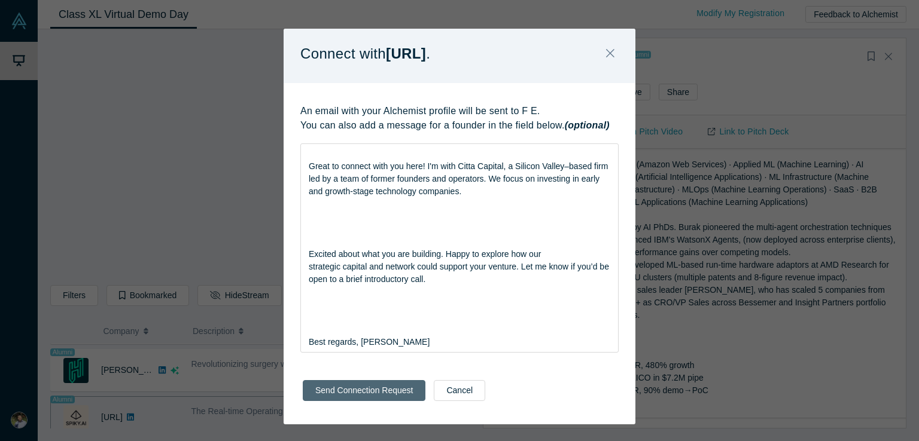
click at [366, 412] on div "Send Connection Request Cancel" at bounding box center [460, 394] width 352 height 59
click at [365, 392] on button "Send Connection Request" at bounding box center [364, 390] width 123 height 21
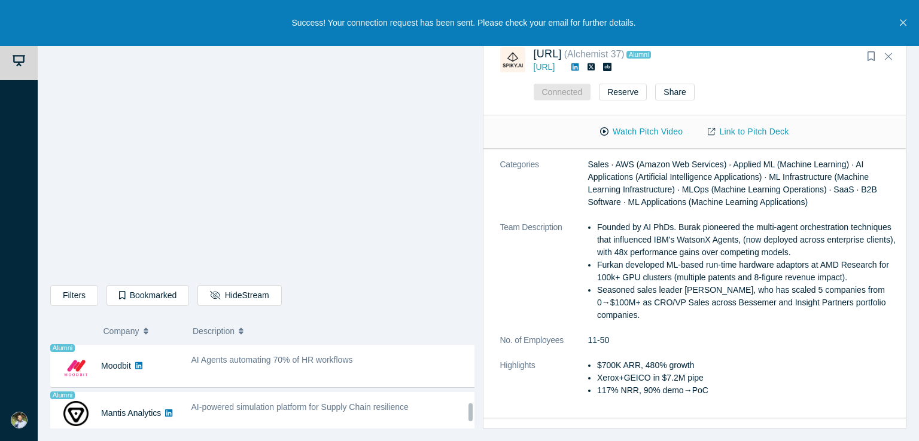
scroll to position [844, 0]
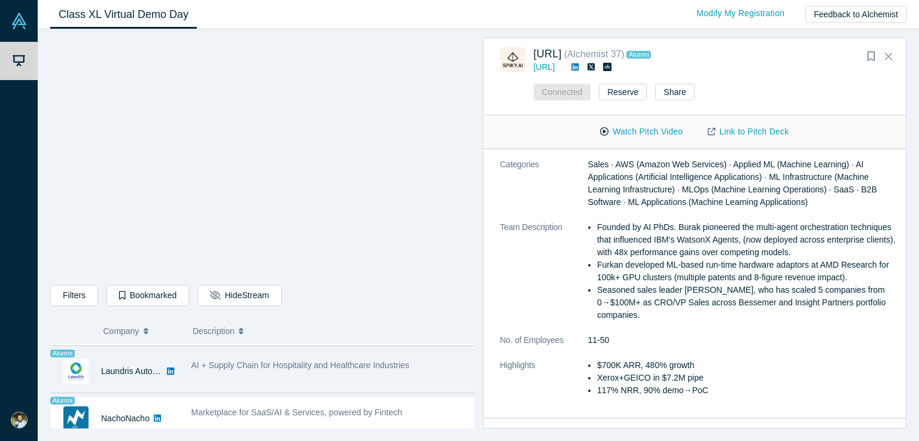
click at [242, 380] on div "AI + Supply Chain for Hospitality and Healthcare Industries" at bounding box center [334, 372] width 298 height 38
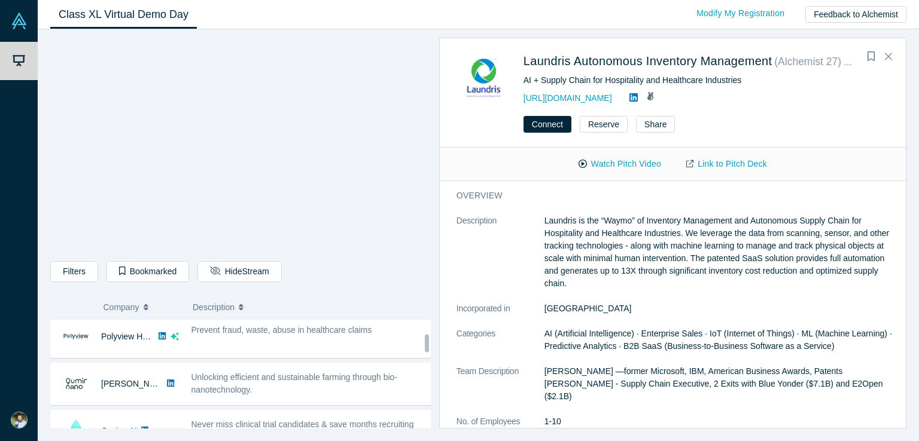
scroll to position [246, 0]
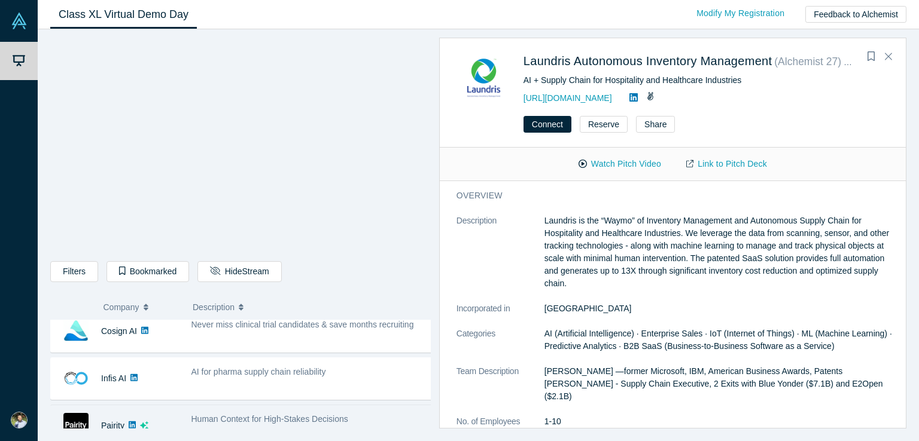
click at [263, 424] on div "Human Context for High-Stakes Decisions" at bounding box center [312, 426] width 254 height 38
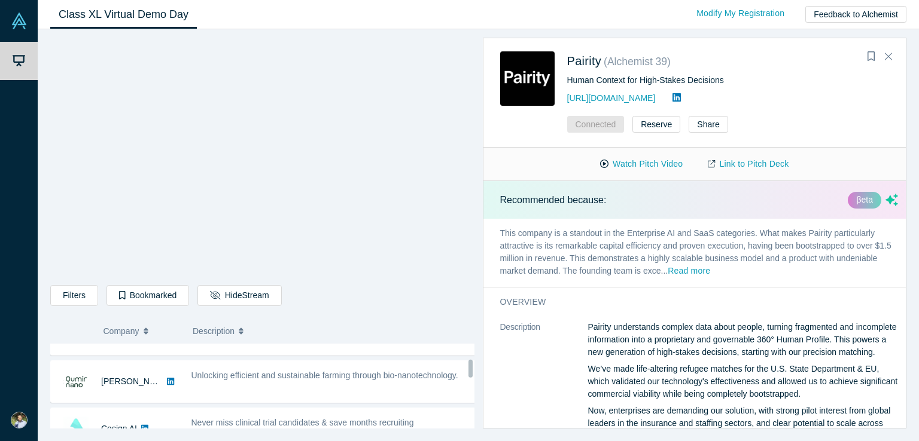
scroll to position [0, 0]
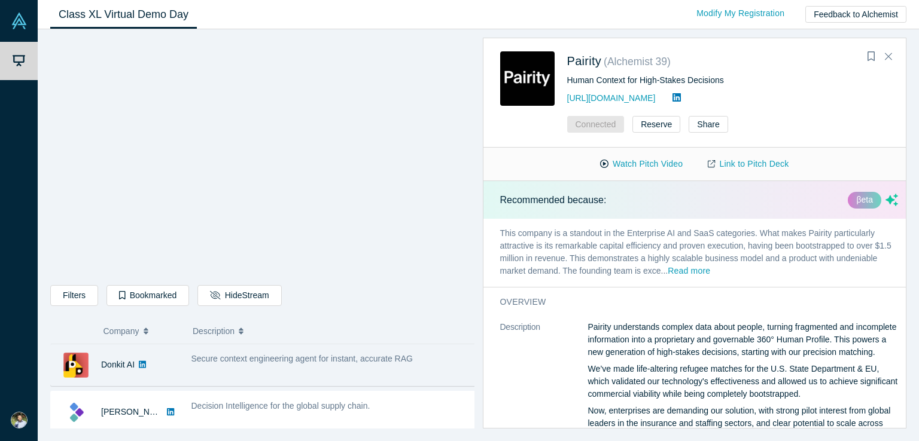
click at [270, 376] on div "Secure context engineering agent for instant, accurate RAG" at bounding box center [334, 365] width 298 height 38
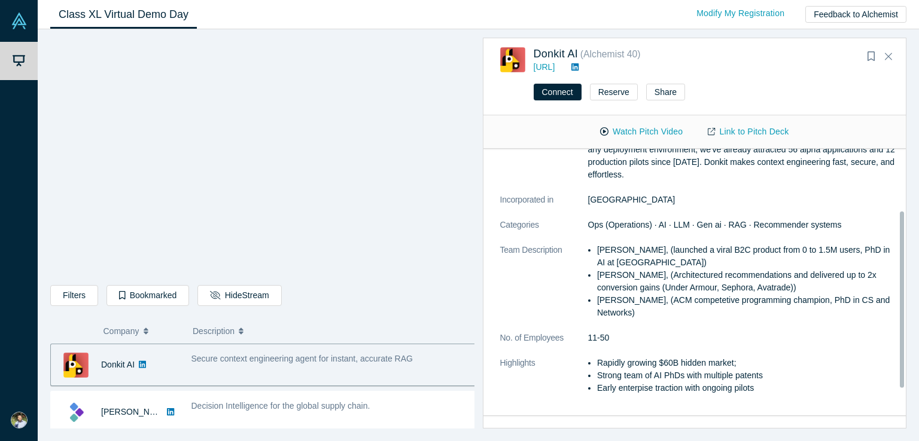
scroll to position [100, 0]
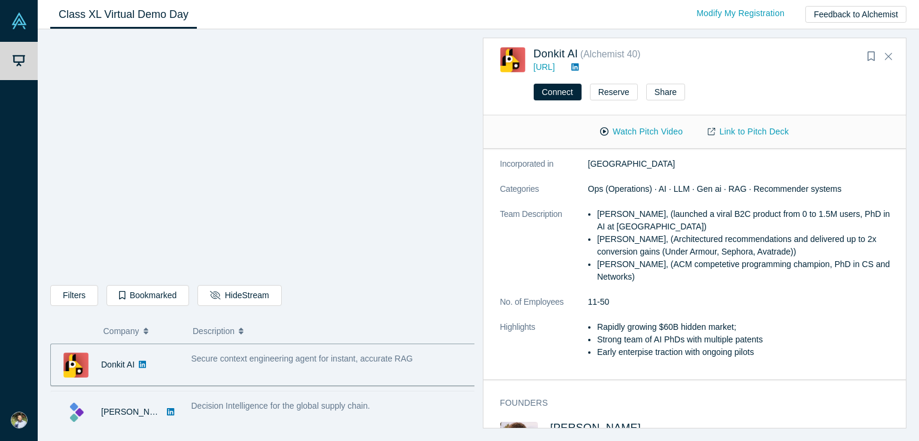
click at [167, 420] on div "[PERSON_NAME]" at bounding box center [115, 412] width 128 height 41
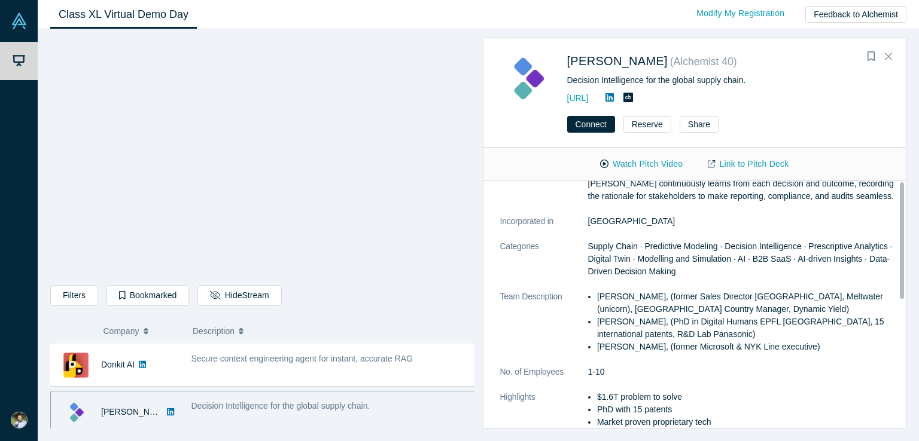
scroll to position [0, 0]
